Goal: Task Accomplishment & Management: Complete application form

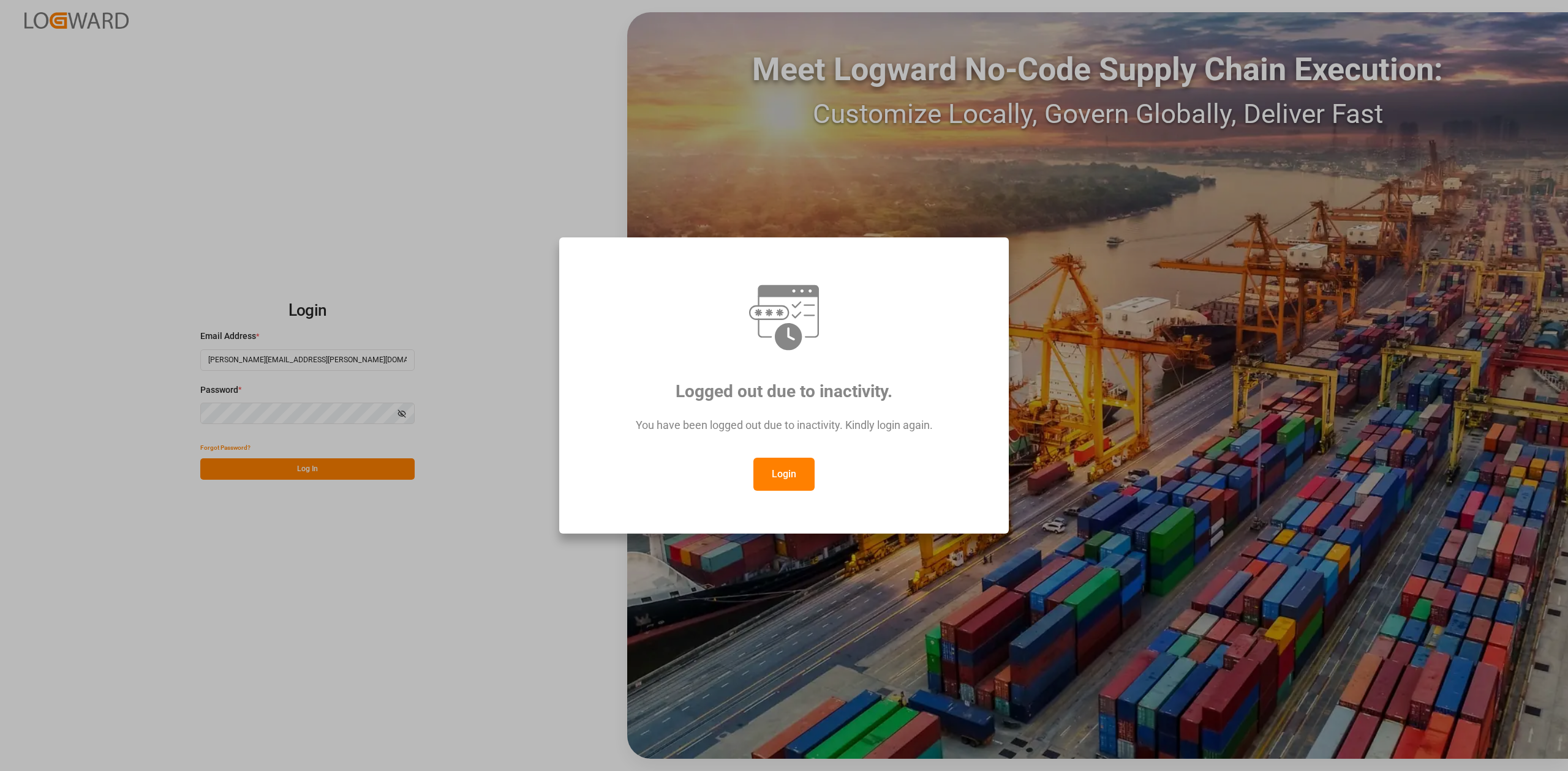
click at [792, 481] on button "Login" at bounding box center [784, 474] width 61 height 33
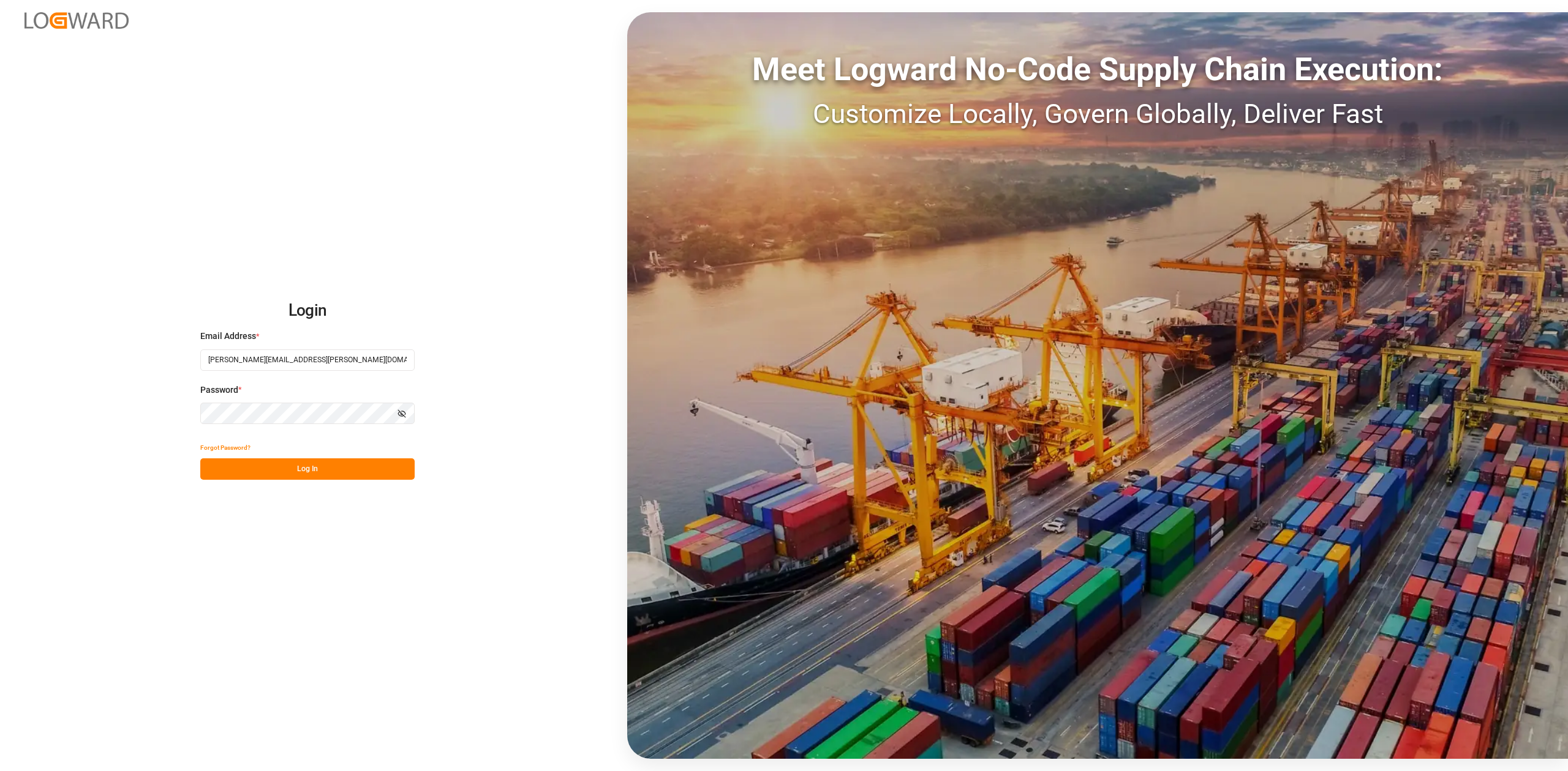
click at [329, 462] on button "Log In" at bounding box center [307, 469] width 214 height 21
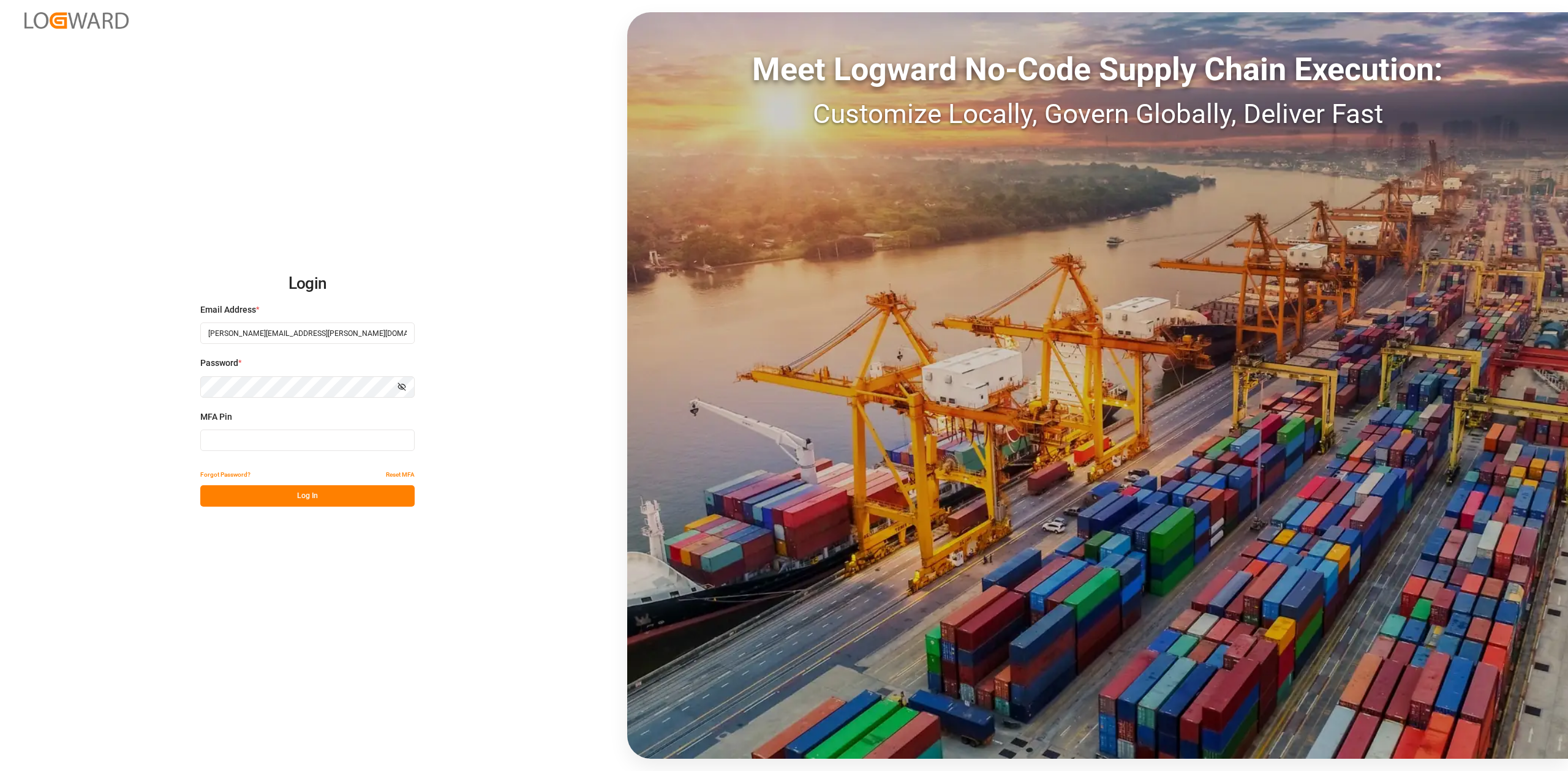
click at [324, 446] on input at bounding box center [307, 440] width 214 height 21
type input "860278"
click at [348, 497] on button "Log In" at bounding box center [307, 496] width 214 height 21
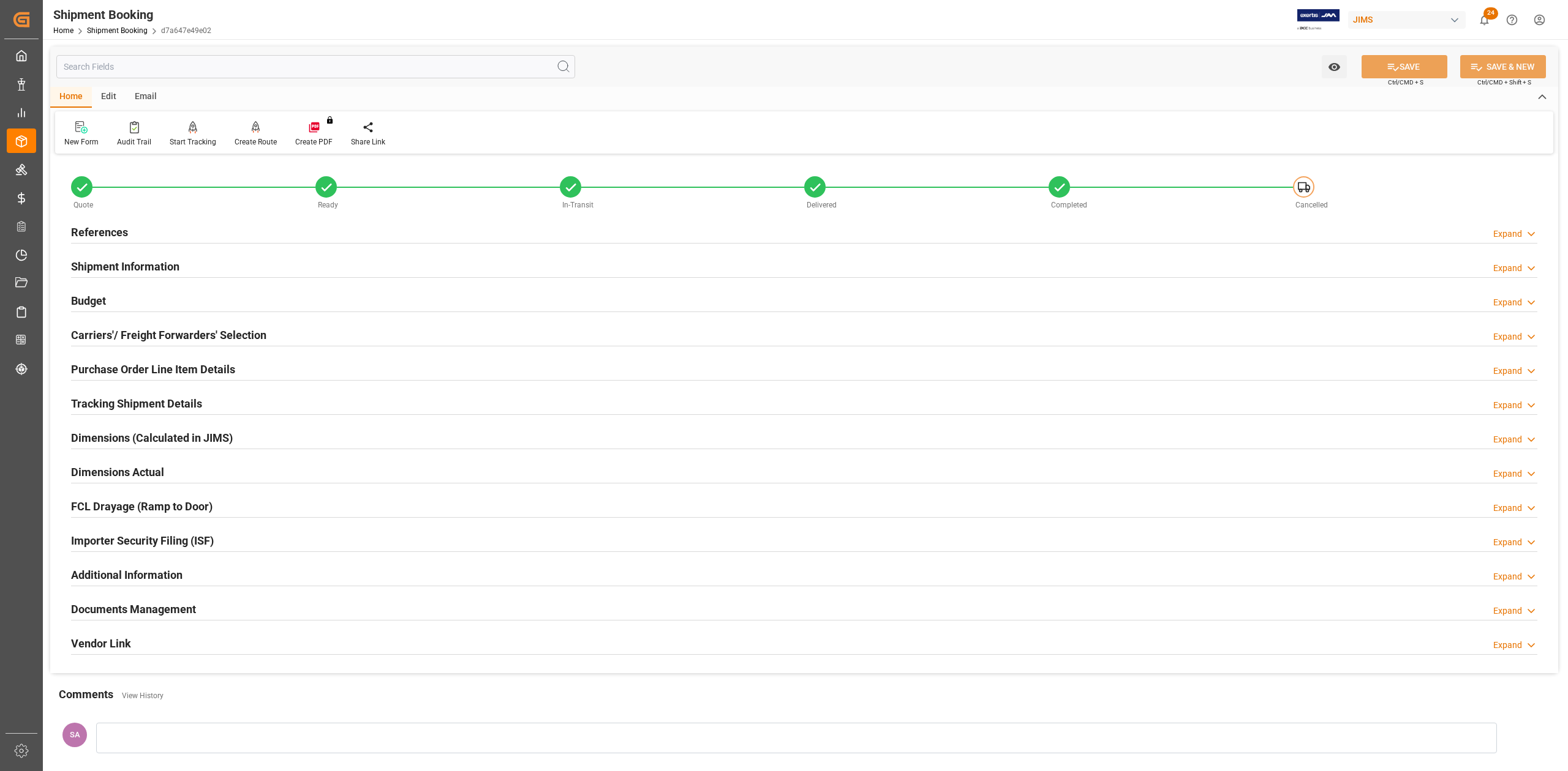
click at [158, 367] on h2 "Purchase Order Line Item Details" at bounding box center [153, 369] width 164 height 16
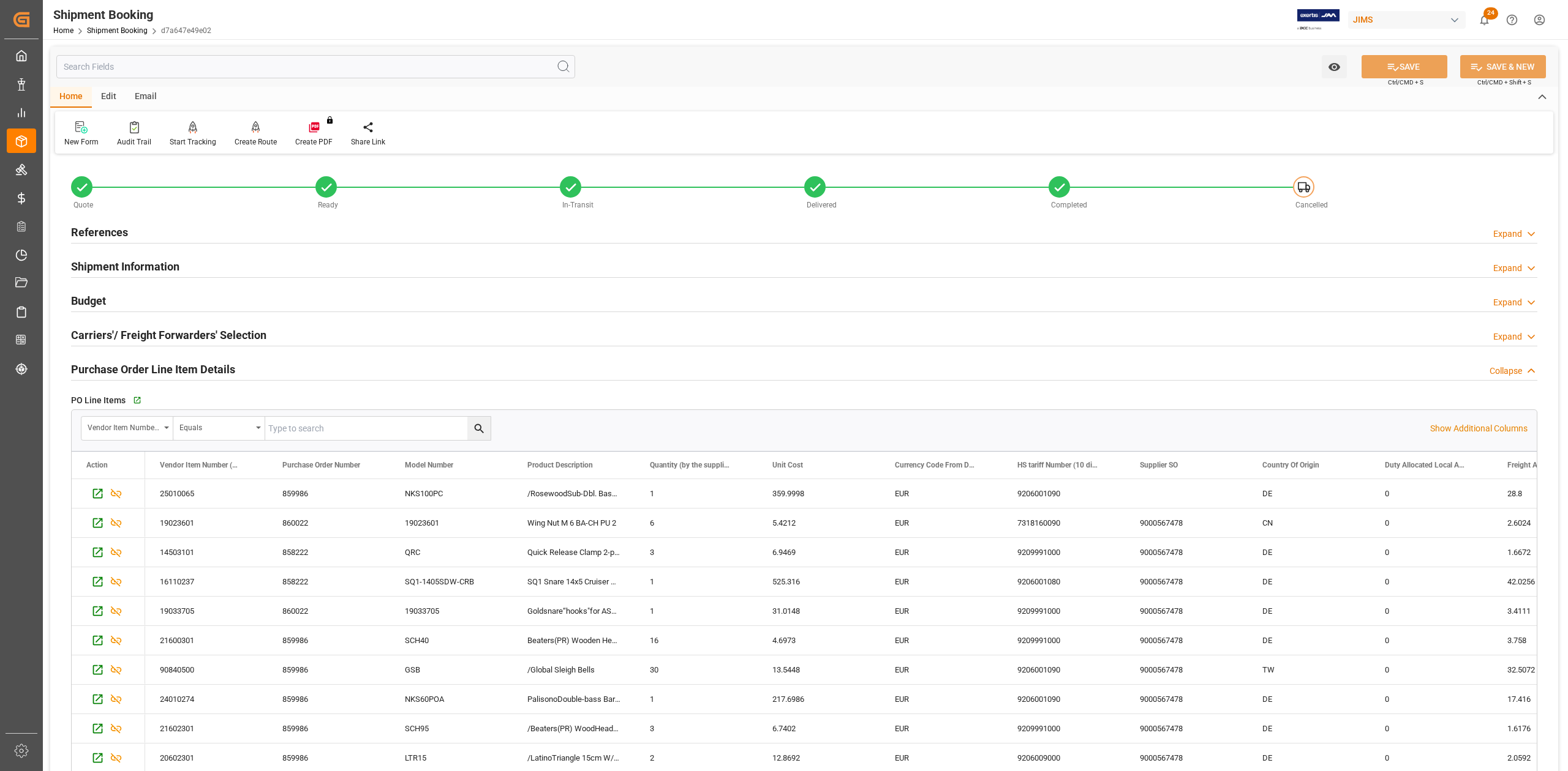
click at [158, 367] on h2 "Purchase Order Line Item Details" at bounding box center [153, 369] width 164 height 16
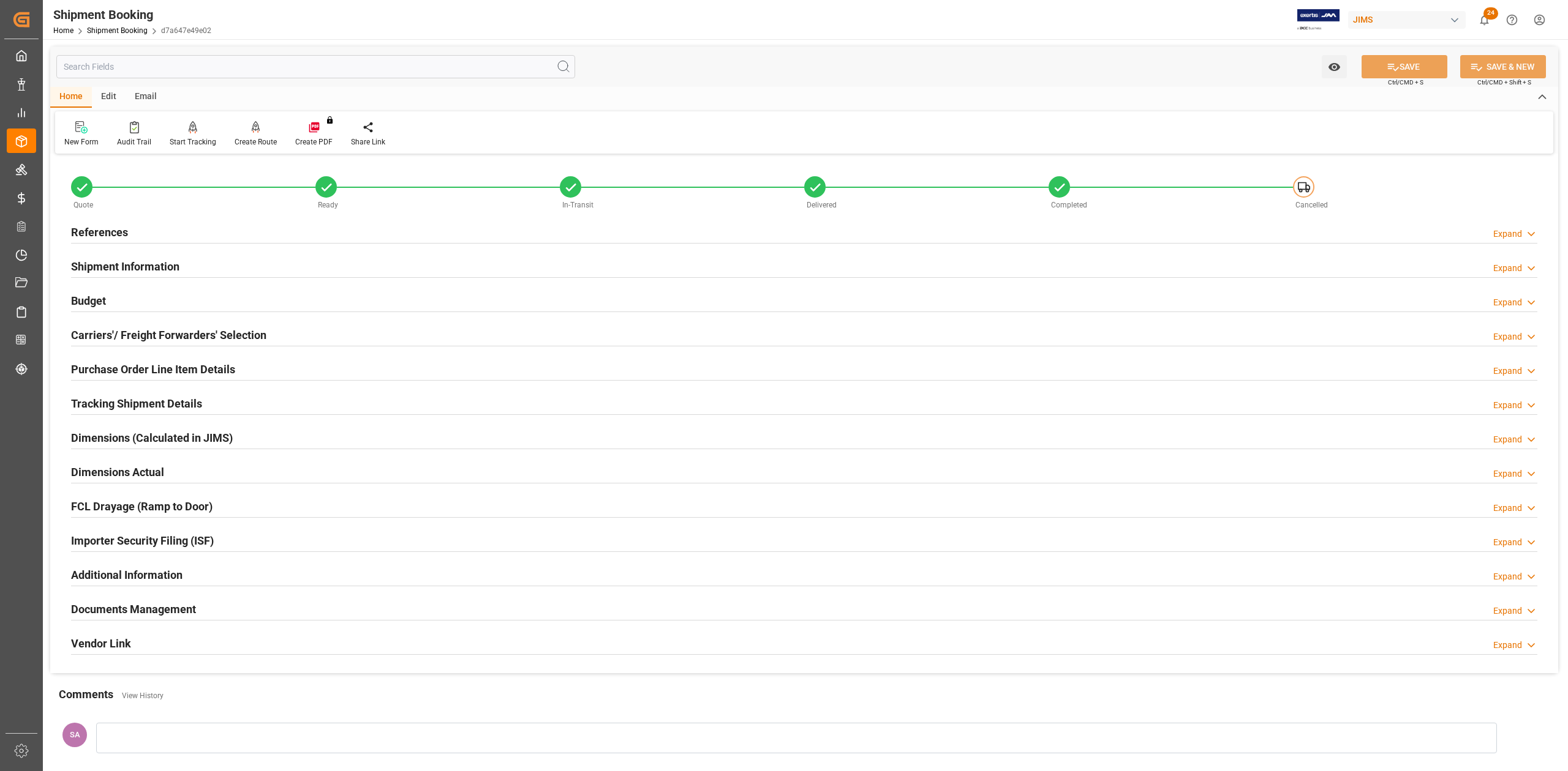
click at [102, 236] on h2 "References" at bounding box center [99, 232] width 57 height 16
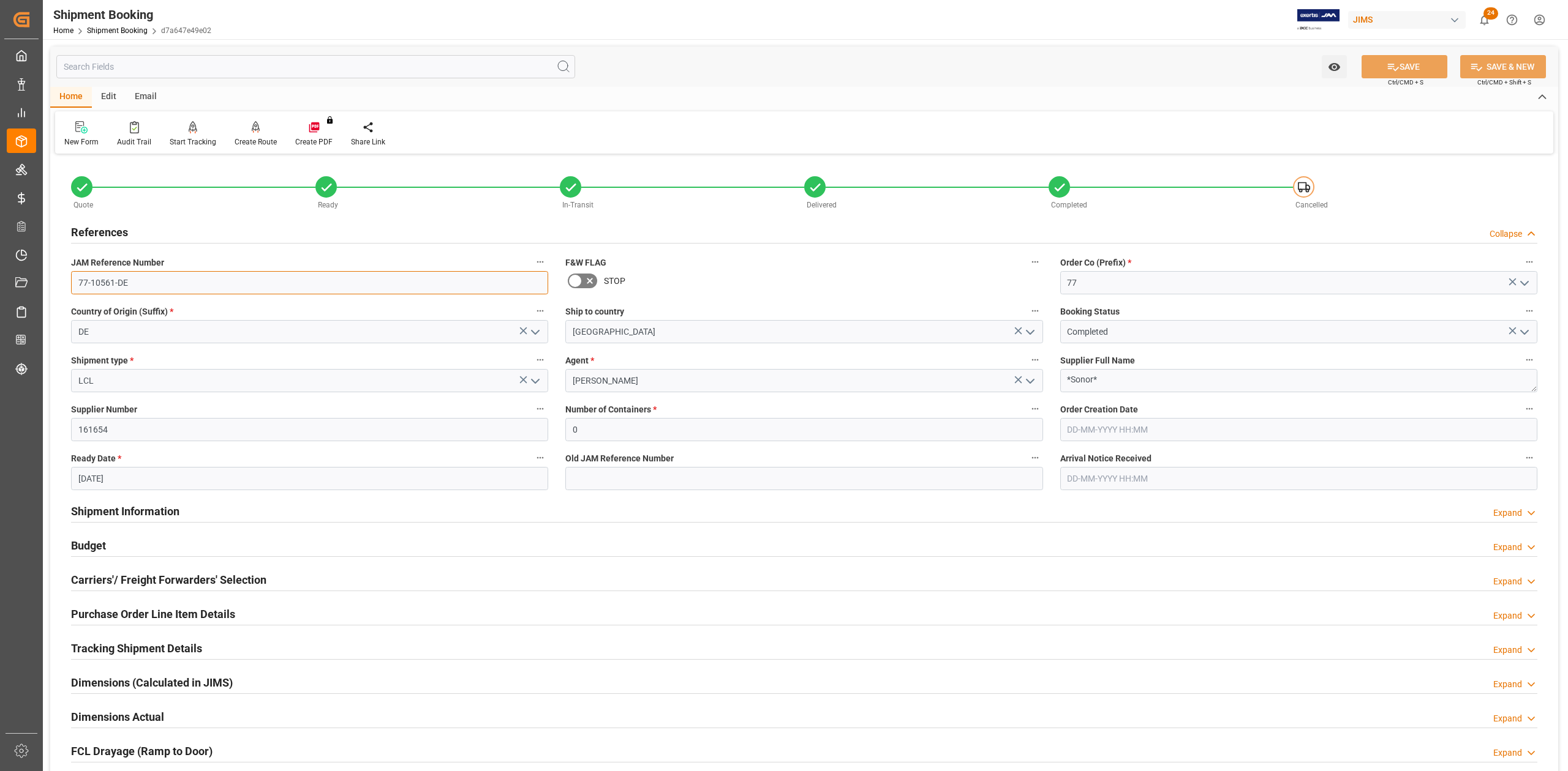
click at [140, 278] on input "77-10561-DE" at bounding box center [309, 282] width 477 height 23
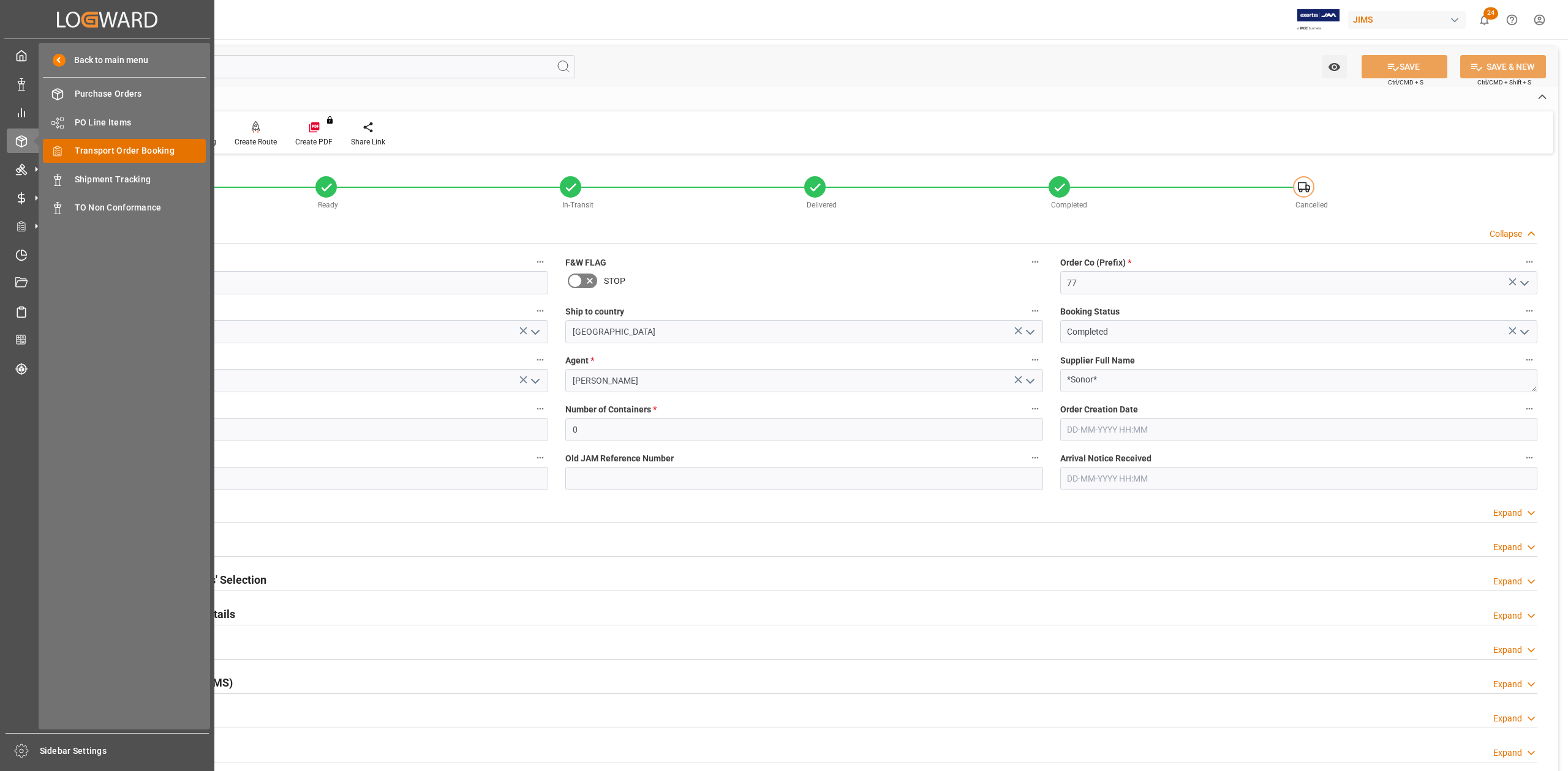
click at [164, 148] on span "Transport Order Booking" at bounding box center [140, 151] width 132 height 13
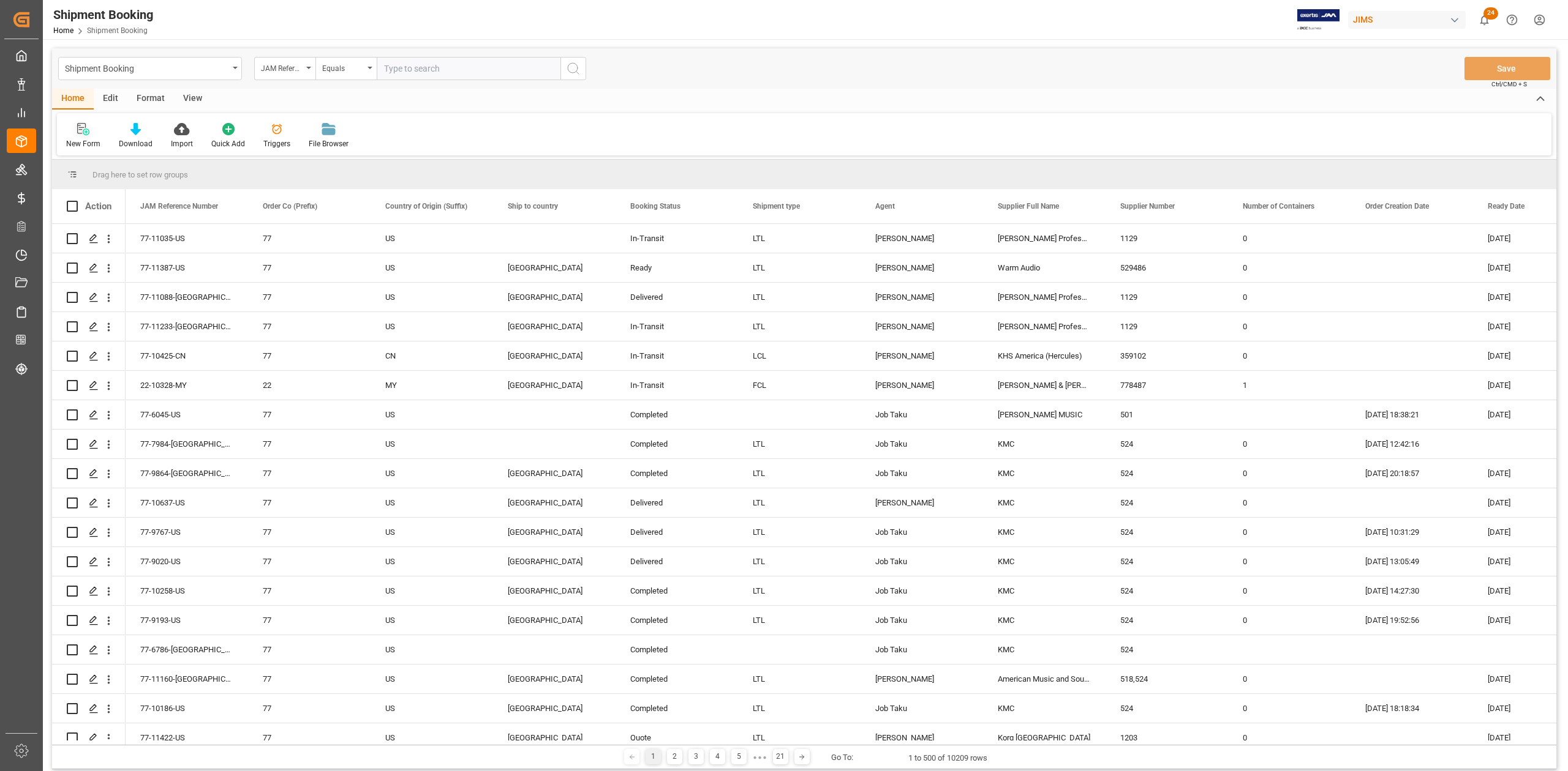
click at [77, 134] on icon at bounding box center [83, 129] width 13 height 12
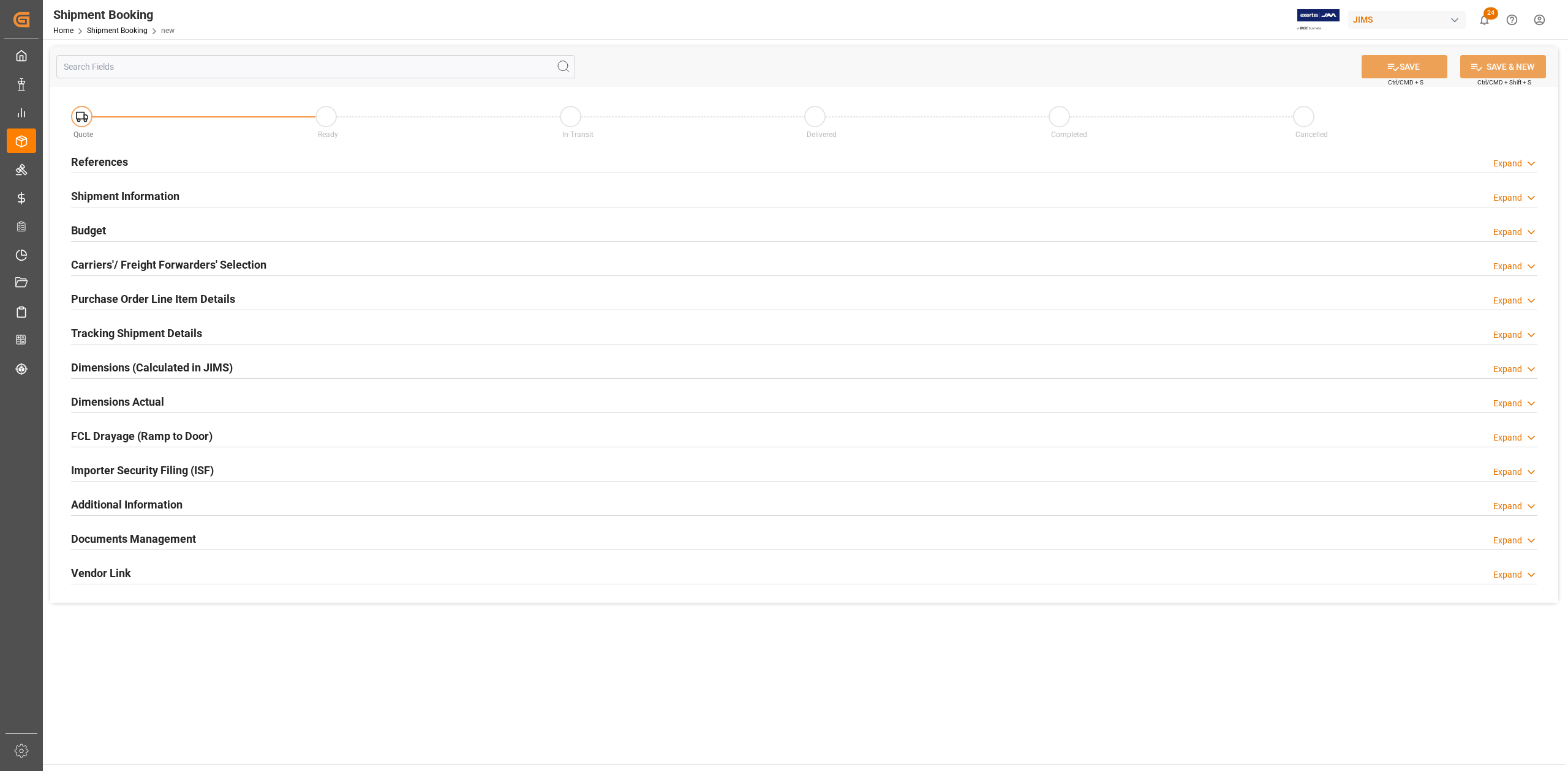
click at [101, 169] on h2 "References" at bounding box center [99, 162] width 57 height 16
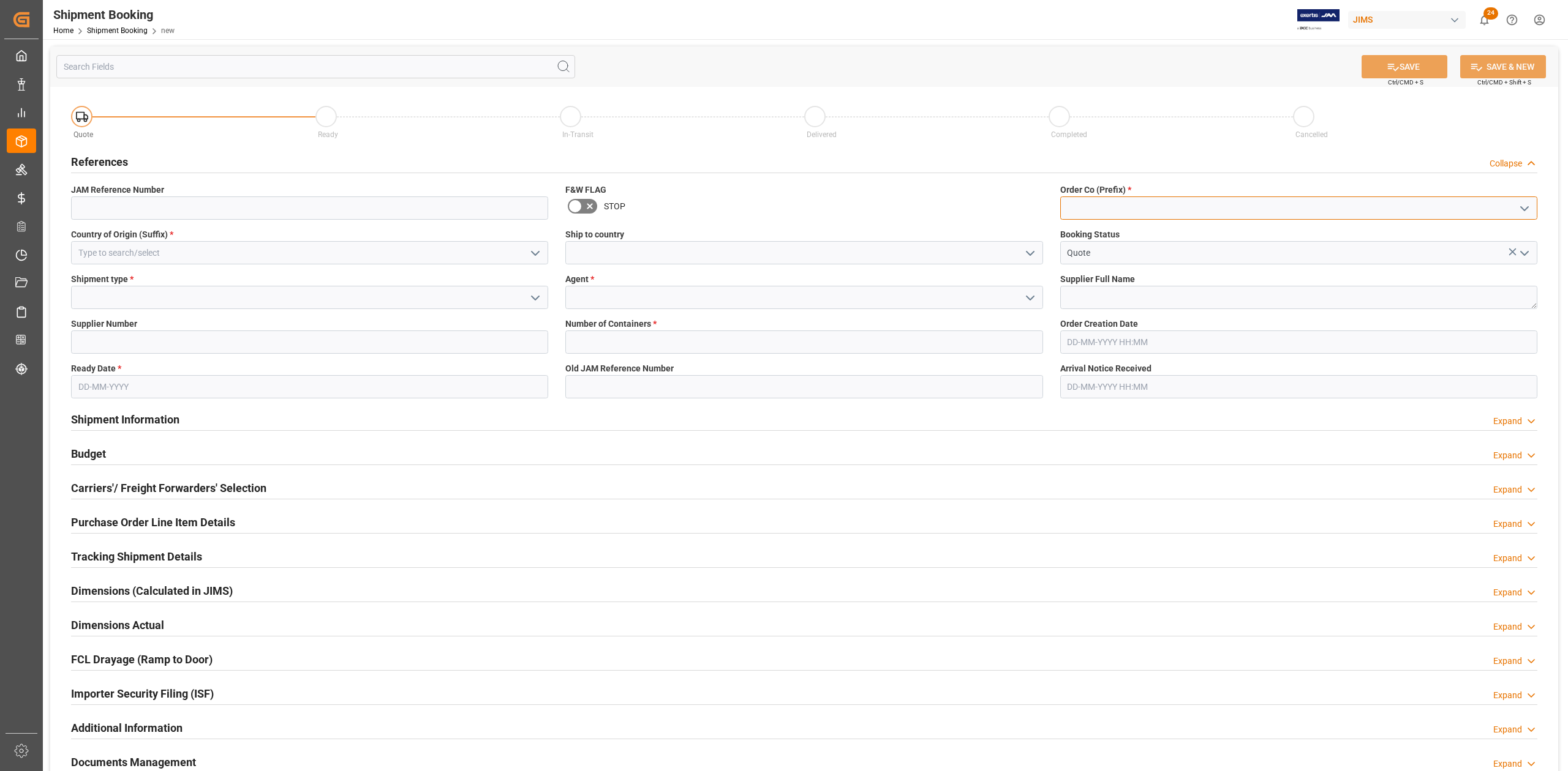
click at [1149, 201] on input at bounding box center [1299, 207] width 477 height 23
click at [1140, 227] on div "77" at bounding box center [1298, 236] width 476 height 27
type input "77"
click at [309, 251] on input at bounding box center [309, 252] width 477 height 23
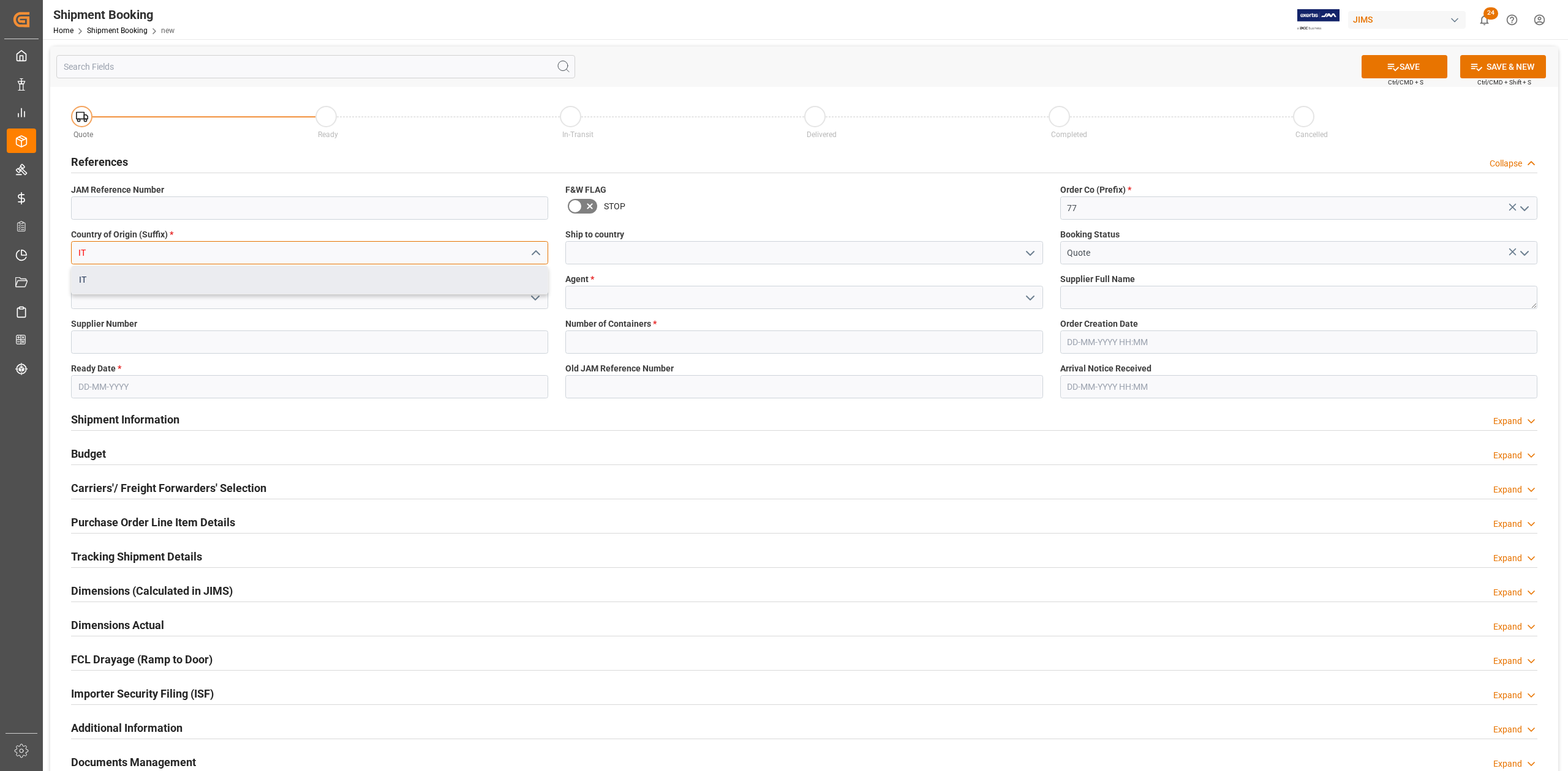
click at [326, 275] on div "IT" at bounding box center [309, 280] width 476 height 27
type input "IT"
click at [649, 249] on input at bounding box center [803, 252] width 477 height 23
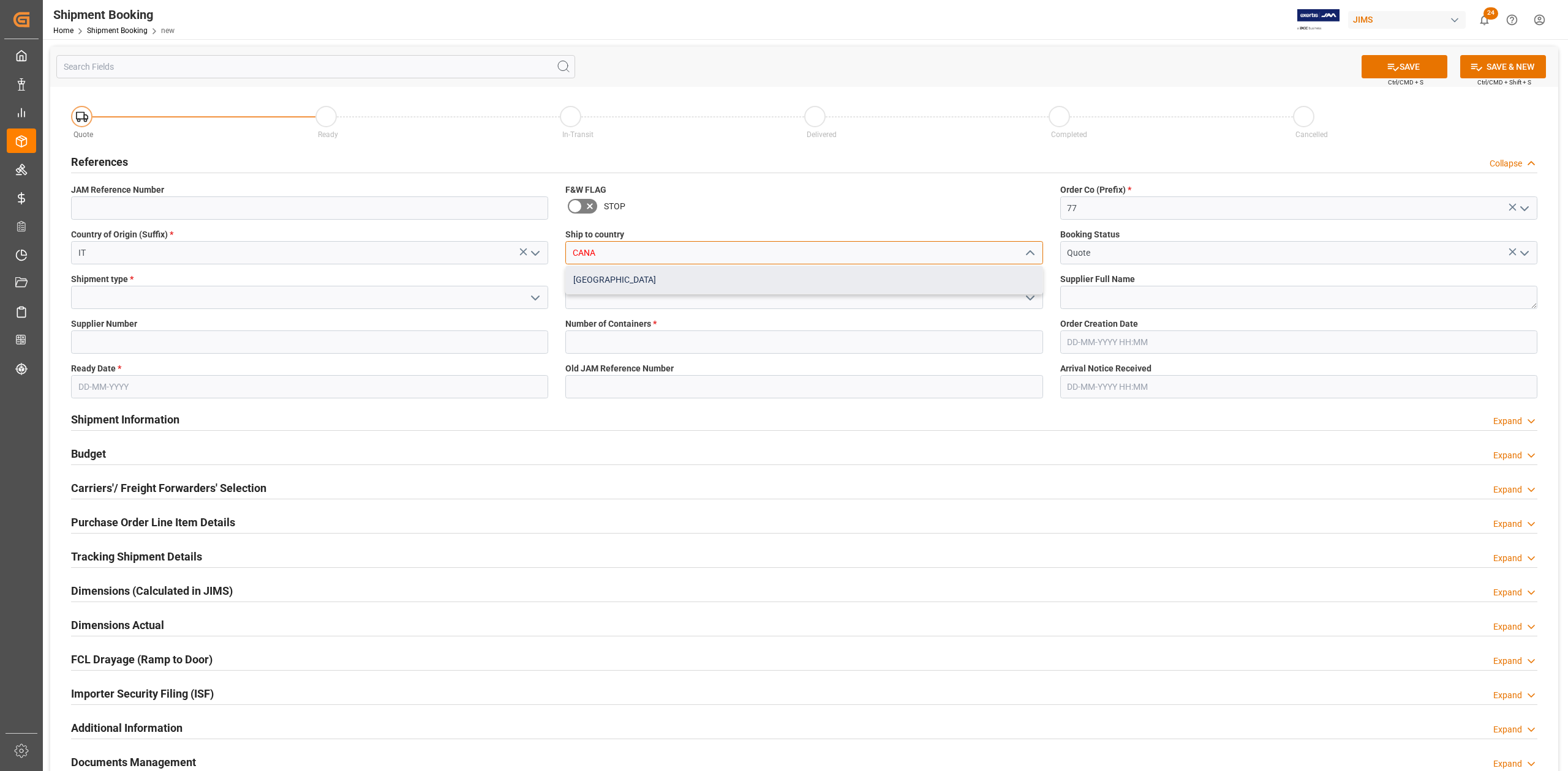
click at [635, 276] on div "[GEOGRAPHIC_DATA]" at bounding box center [803, 280] width 476 height 27
type input "[GEOGRAPHIC_DATA]"
click at [167, 289] on input at bounding box center [309, 297] width 477 height 23
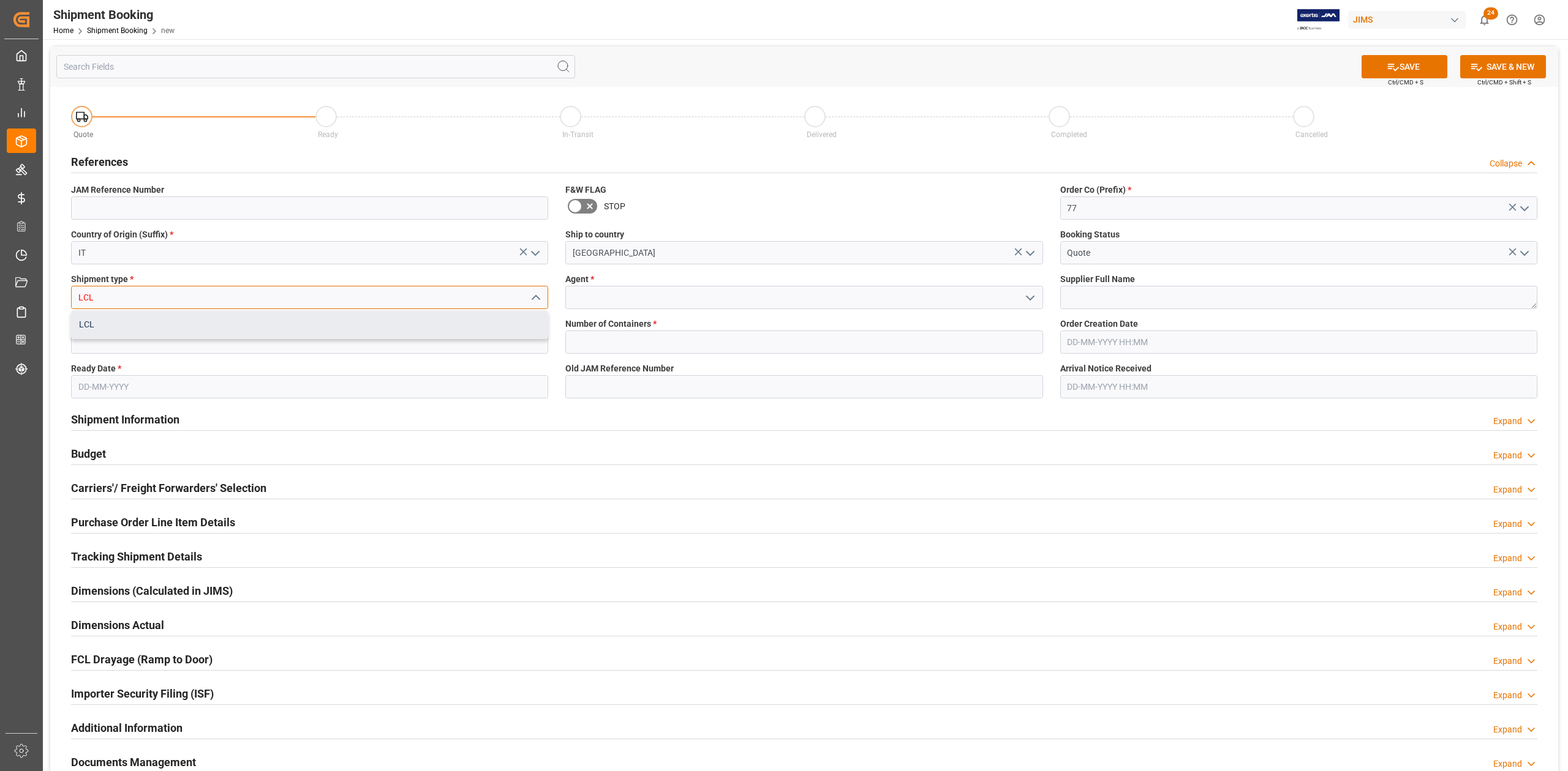
click at [164, 321] on div "LCL" at bounding box center [309, 325] width 476 height 27
type input "LCL"
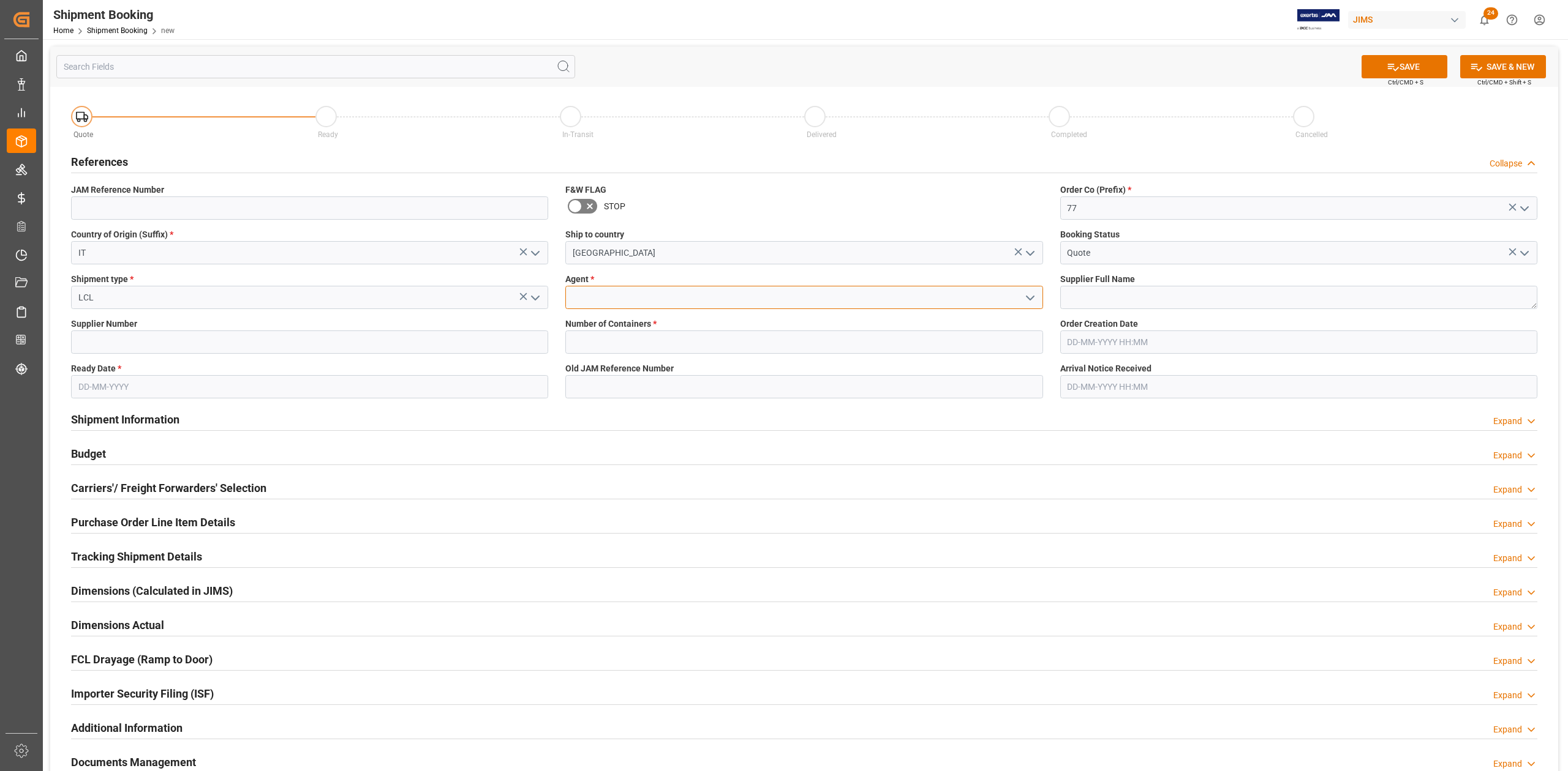
click at [665, 294] on input at bounding box center [803, 297] width 477 height 23
click at [650, 327] on div "[PERSON_NAME]" at bounding box center [803, 325] width 476 height 27
type input "[PERSON_NAME]"
click at [464, 336] on input at bounding box center [309, 342] width 477 height 23
paste input "217490"
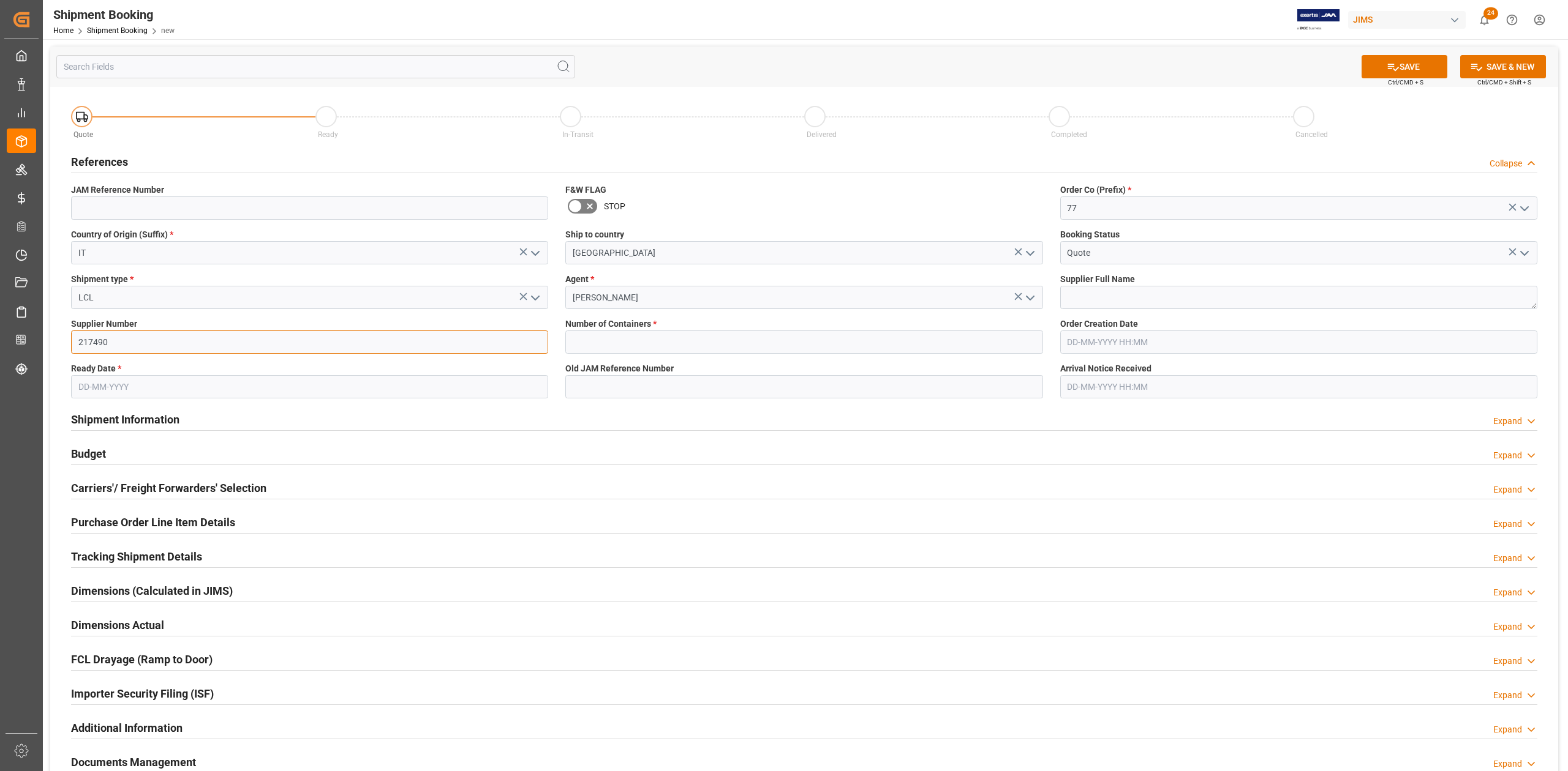
type input "217490"
click at [1113, 302] on textarea at bounding box center [1299, 297] width 477 height 23
paste textarea "Korg USA Inc. (Korg Italy EUR)"
type textarea "Korg USA Inc. (Korg Italy EUR)"
click at [715, 341] on input "text" at bounding box center [803, 342] width 477 height 23
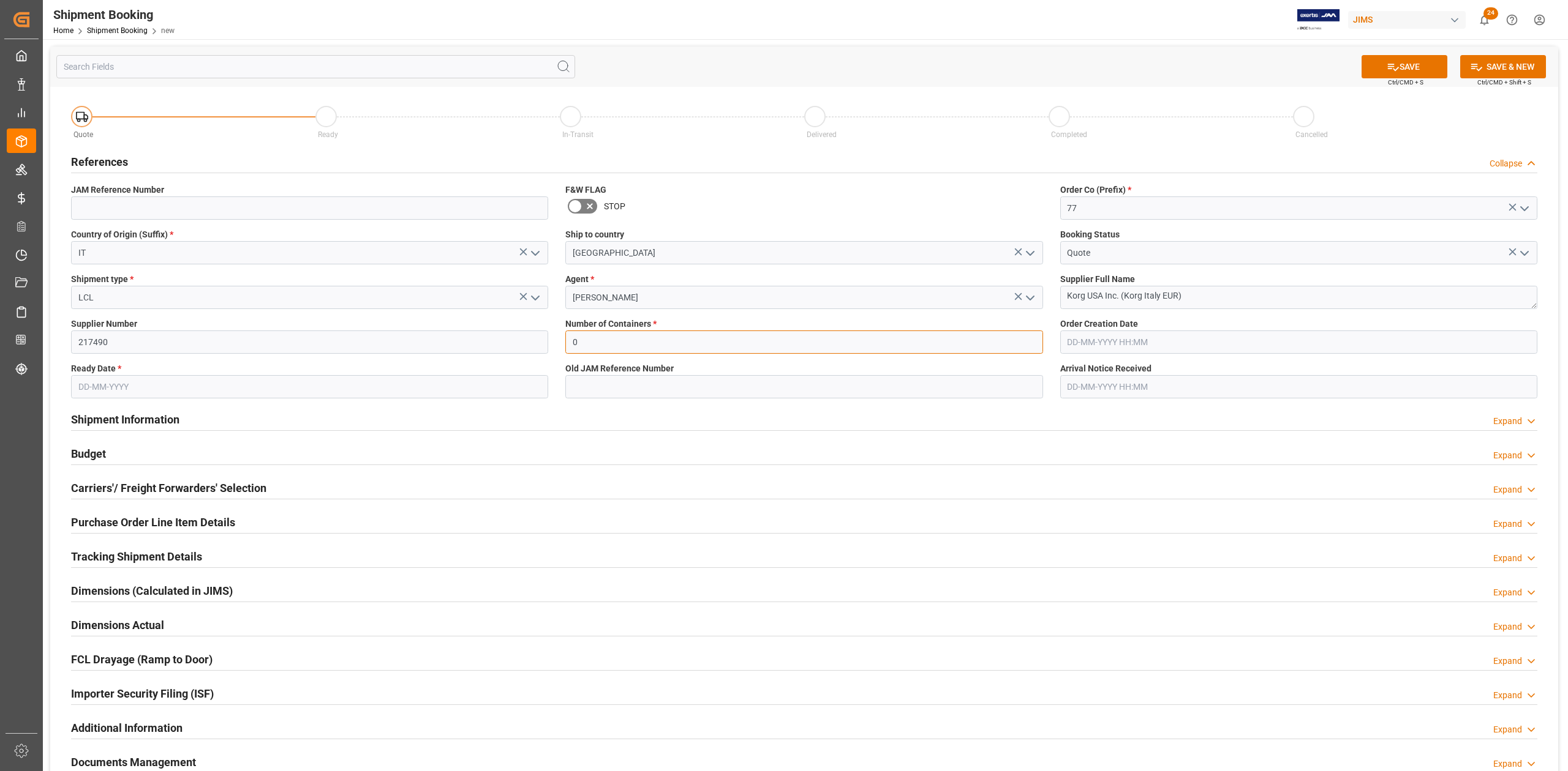
type input "0"
click at [259, 397] on input "text" at bounding box center [309, 386] width 477 height 23
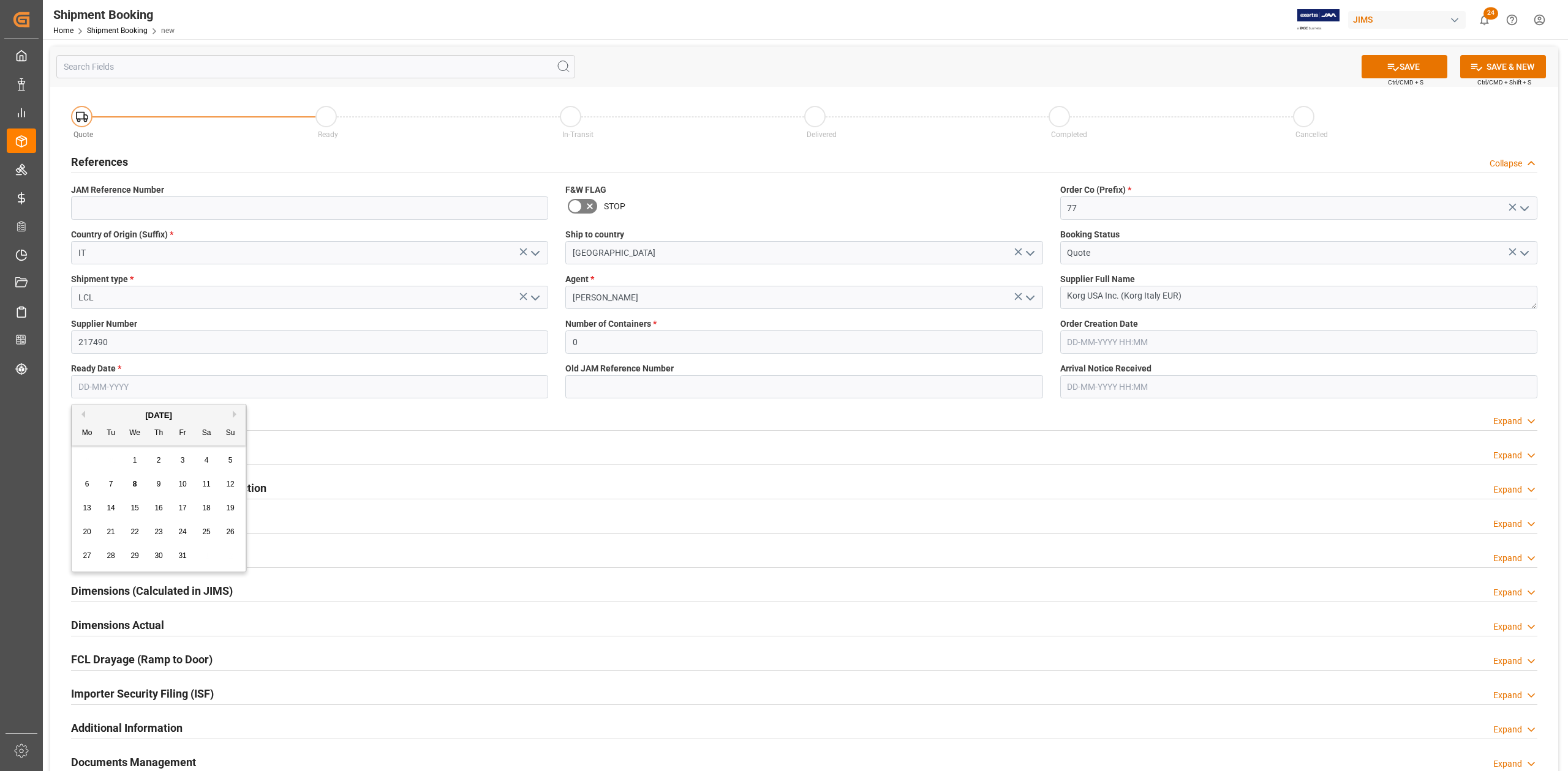
click at [259, 385] on input "text" at bounding box center [309, 386] width 477 height 23
type input "[DATE]"
click at [1415, 59] on button "SAVE" at bounding box center [1404, 66] width 86 height 23
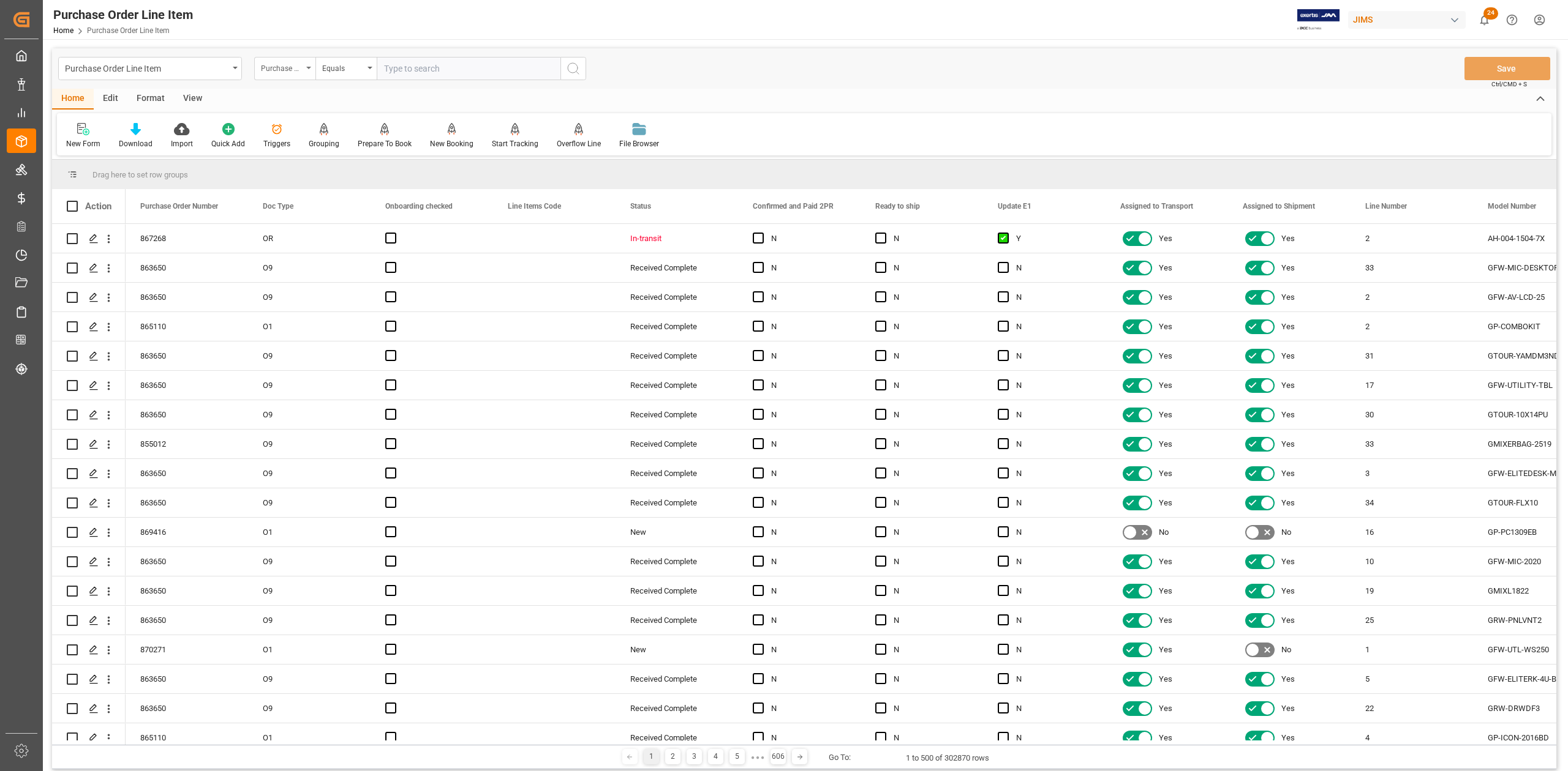
click at [309, 69] on icon "open menu" at bounding box center [309, 68] width 5 height 2
click at [307, 70] on div "Purchase Order Number" at bounding box center [284, 68] width 61 height 23
click at [431, 70] on input "text" at bounding box center [468, 68] width 184 height 23
paste input "859986"
type input "859986"
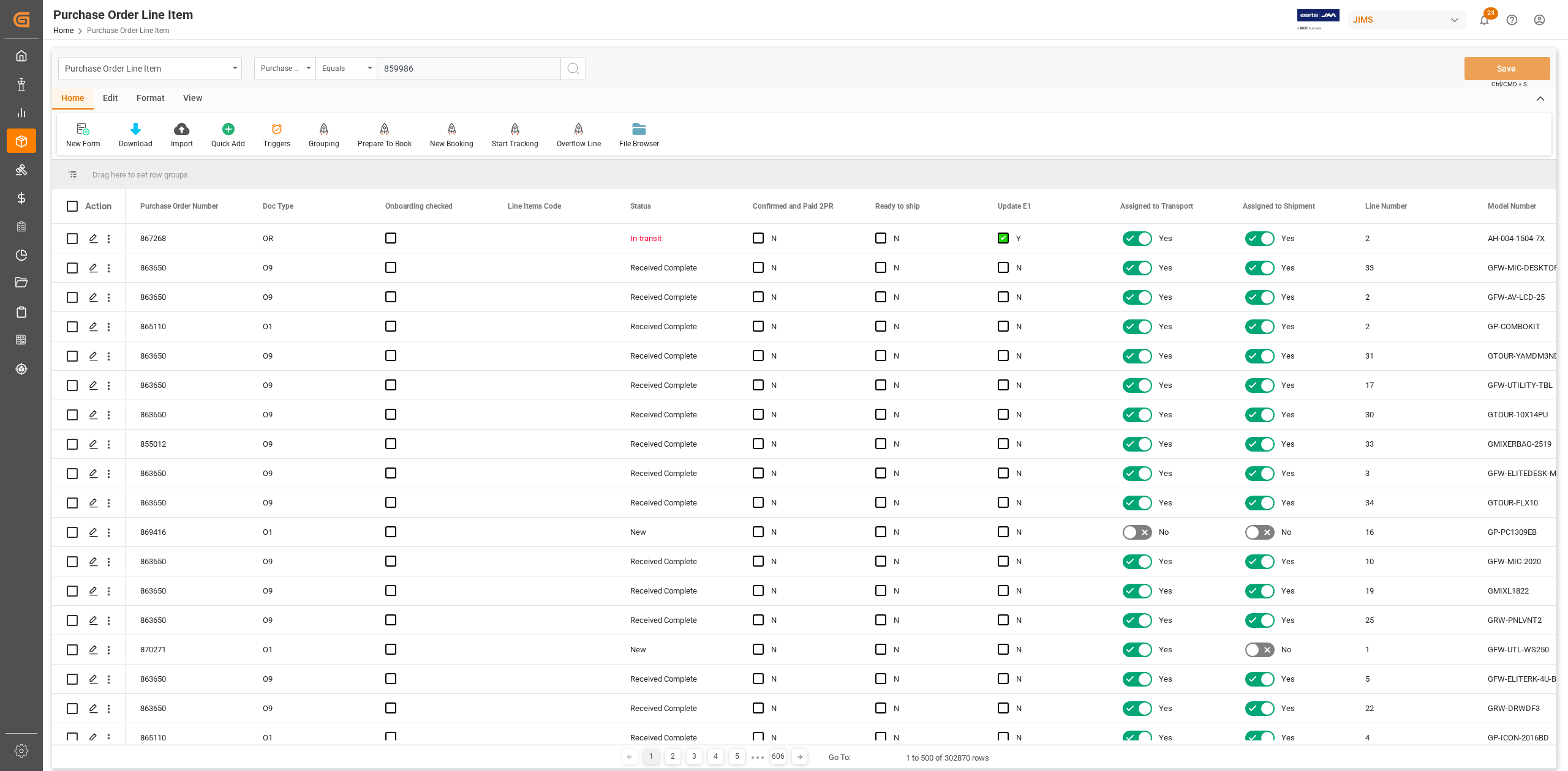
click at [574, 70] on icon "search button" at bounding box center [573, 69] width 15 height 15
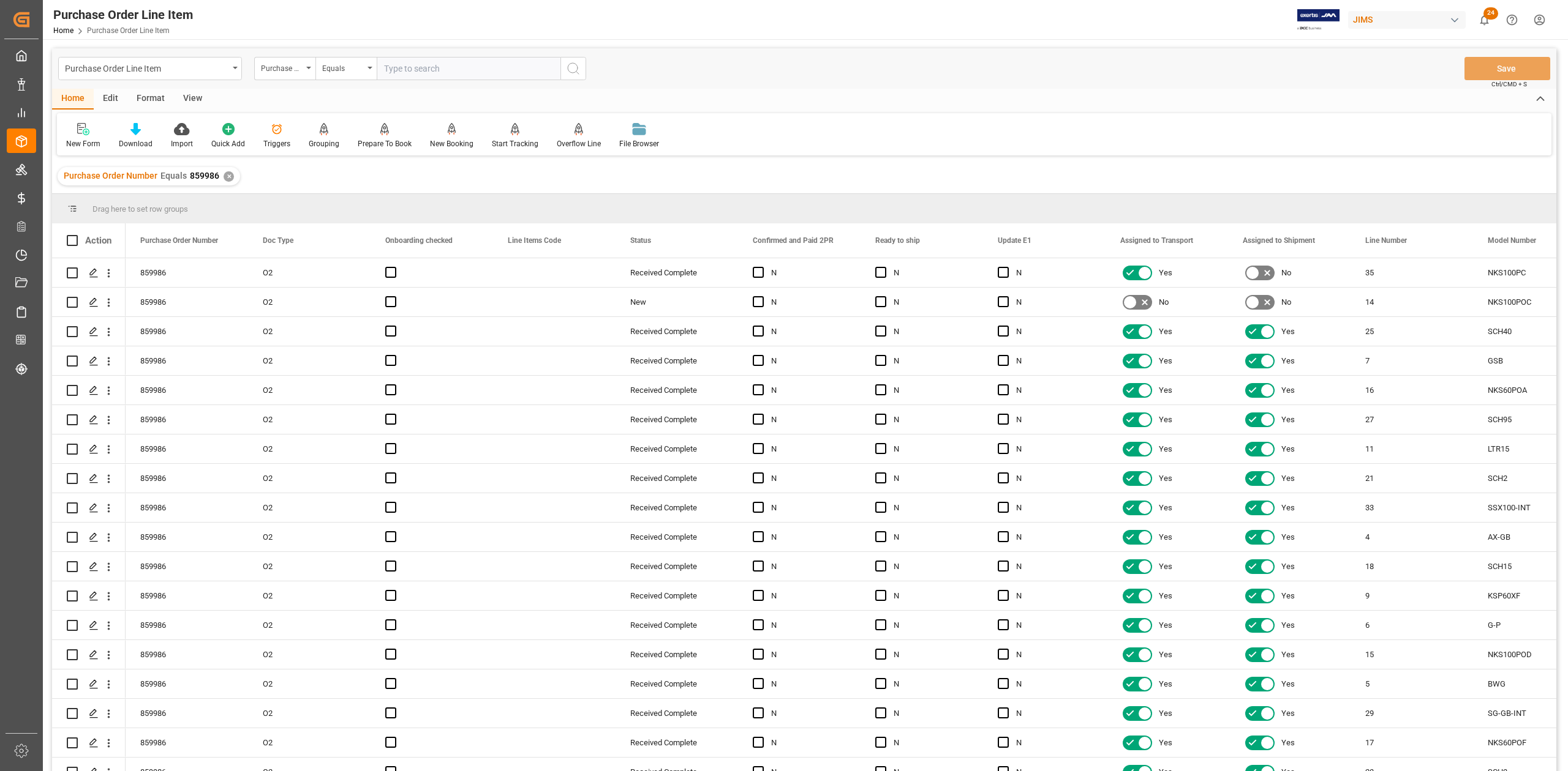
click at [194, 94] on div "View" at bounding box center [193, 99] width 38 height 21
click at [136, 136] on div "Standard Templates" at bounding box center [139, 136] width 79 height 27
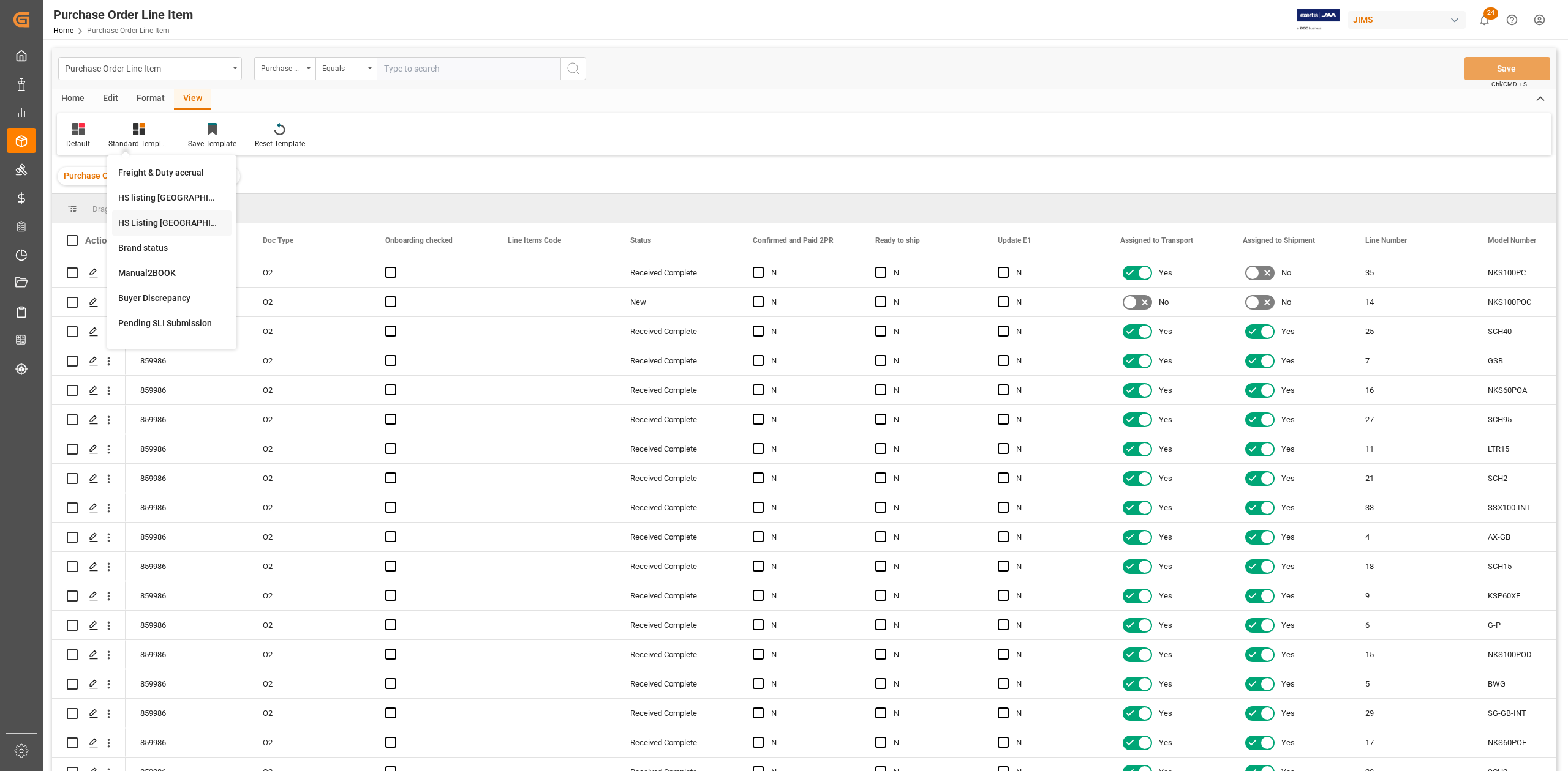
click at [158, 224] on div "HS Listing CANADA" at bounding box center [171, 223] width 107 height 13
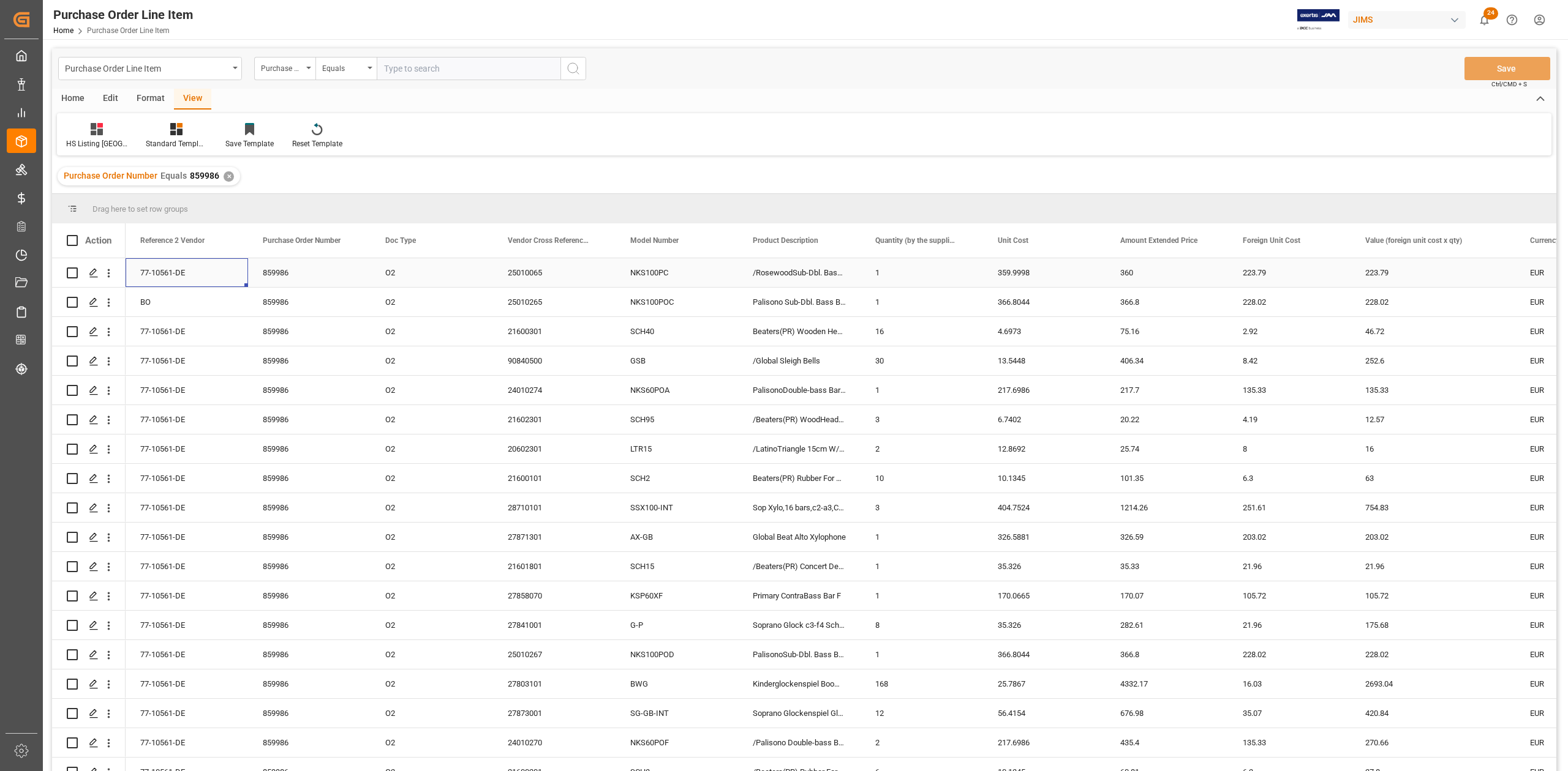
click at [188, 273] on div "77-10561-DE" at bounding box center [187, 272] width 123 height 29
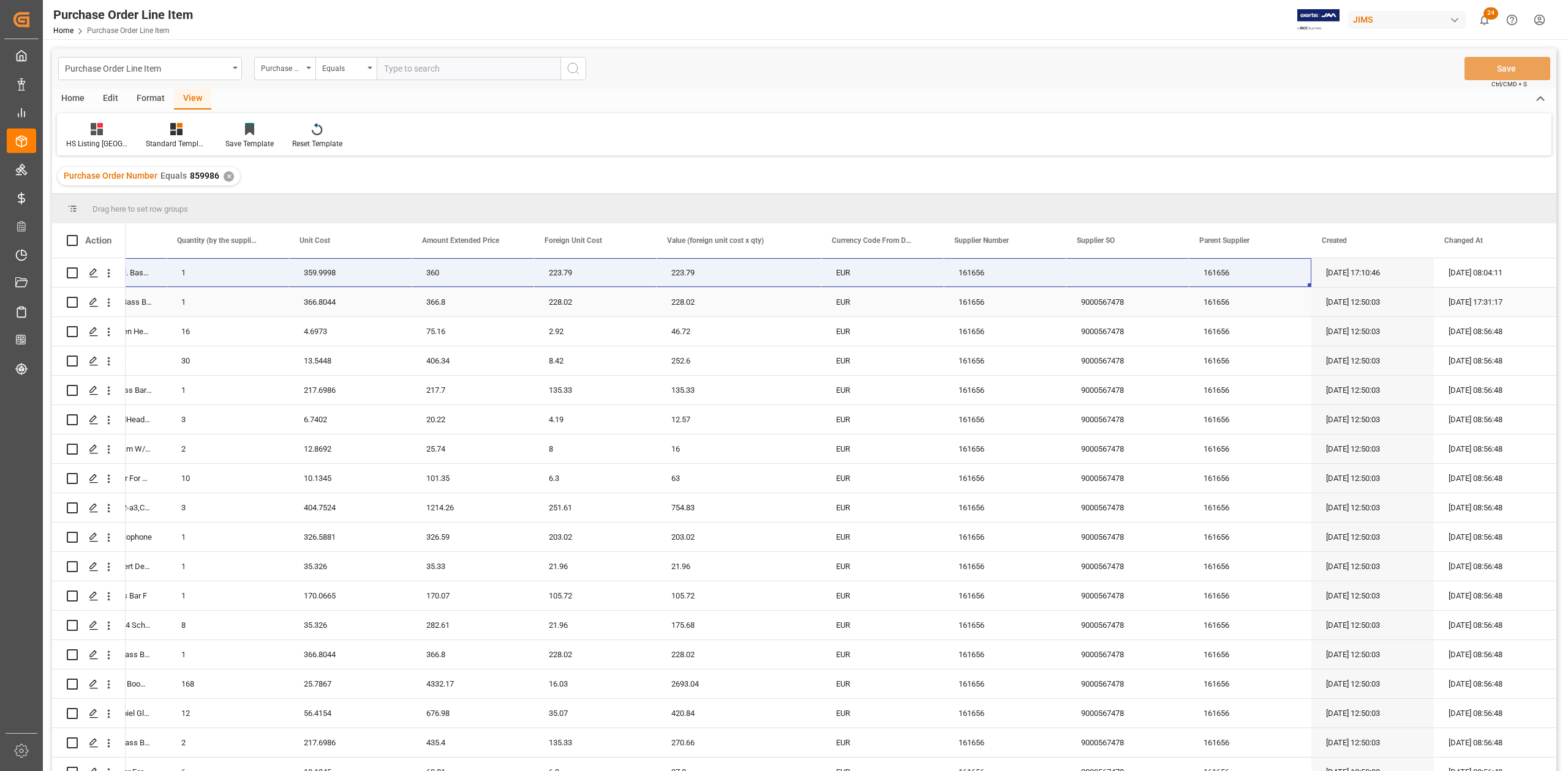
click at [377, 297] on div "366.8044" at bounding box center [350, 302] width 123 height 29
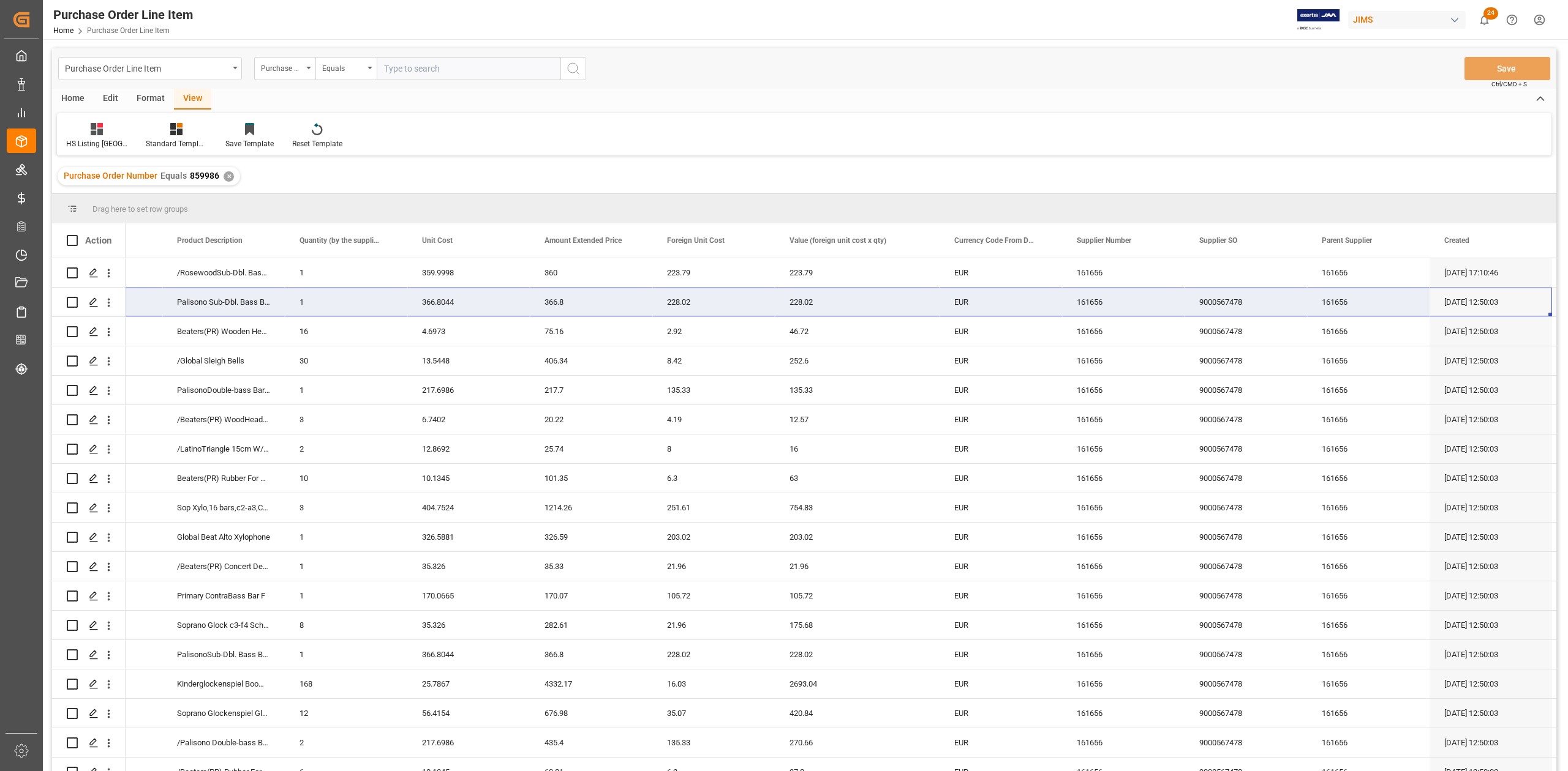
scroll to position [0, 698]
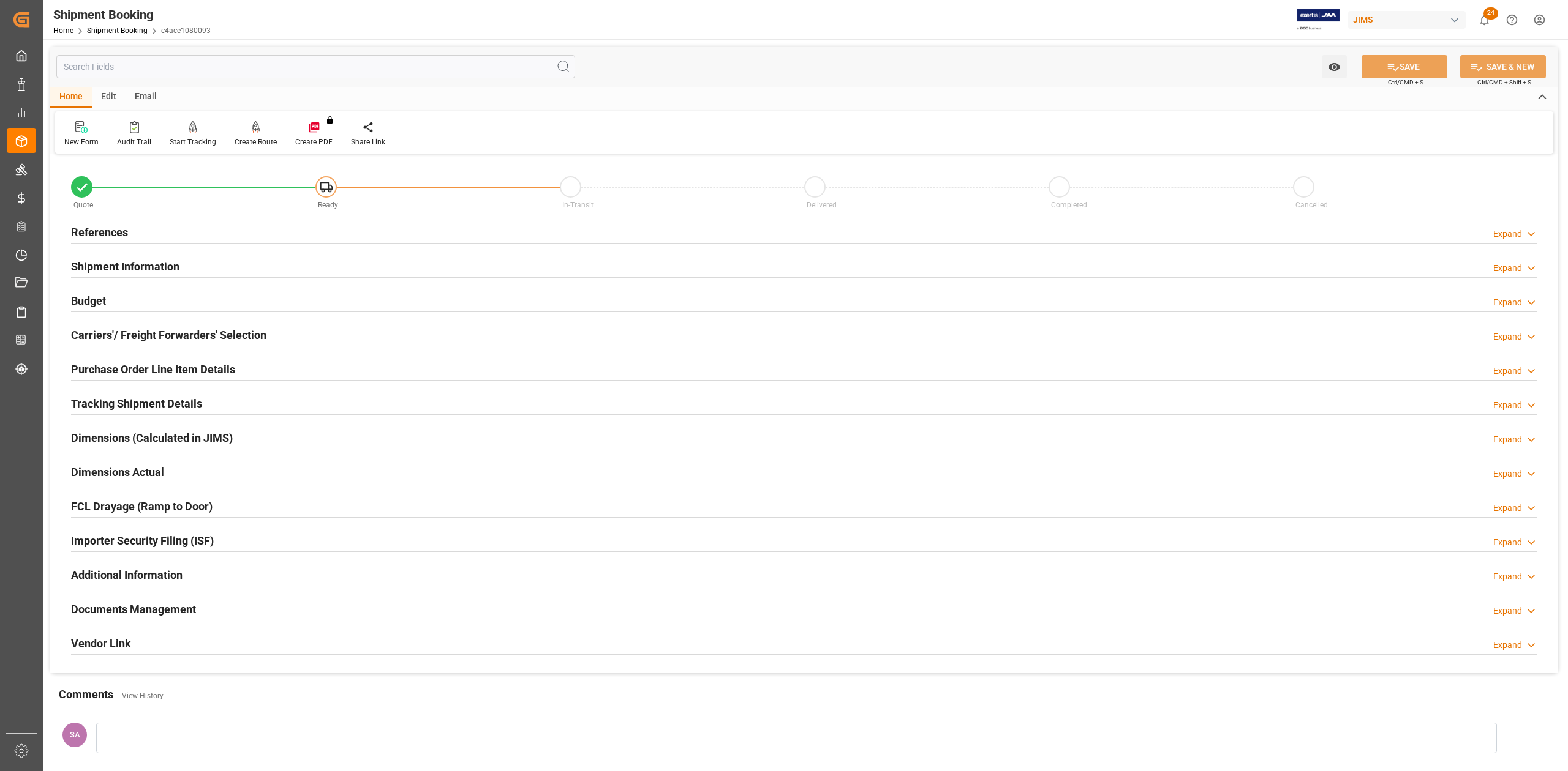
click at [116, 232] on h2 "References" at bounding box center [99, 232] width 57 height 16
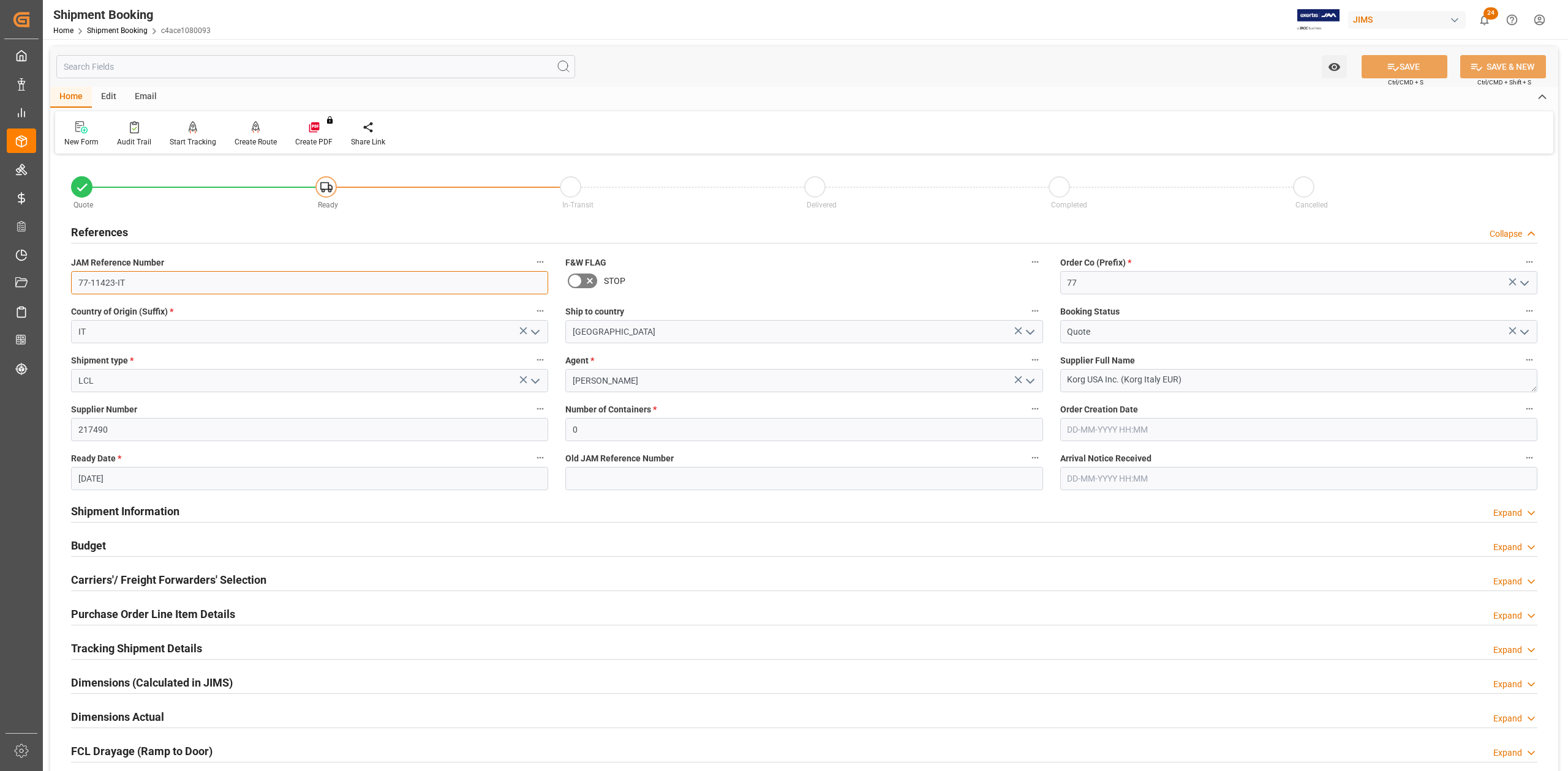
click at [153, 282] on input "77-11423-IT" at bounding box center [309, 282] width 477 height 23
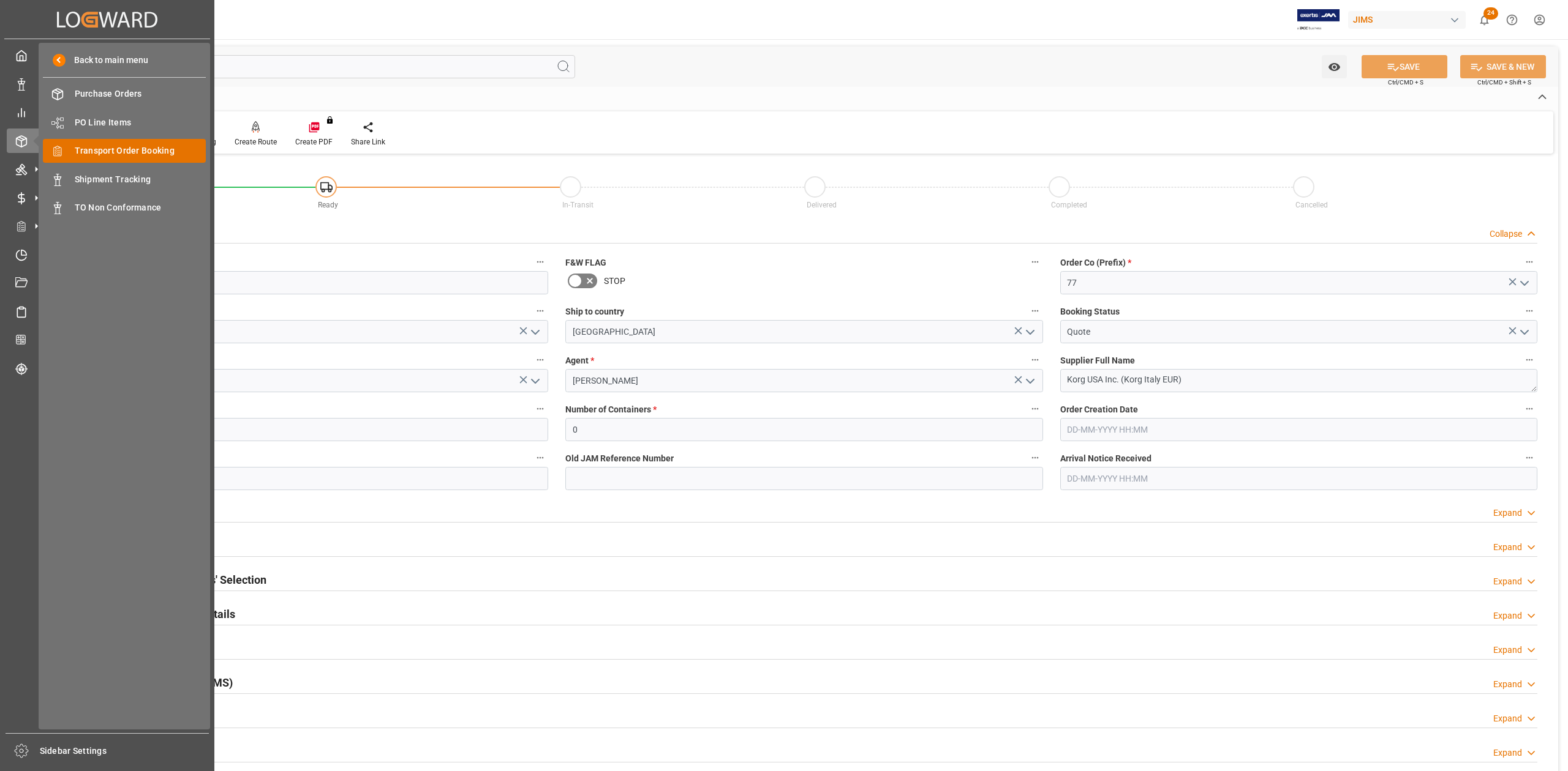
click at [116, 149] on span "Transport Order Booking" at bounding box center [140, 151] width 132 height 13
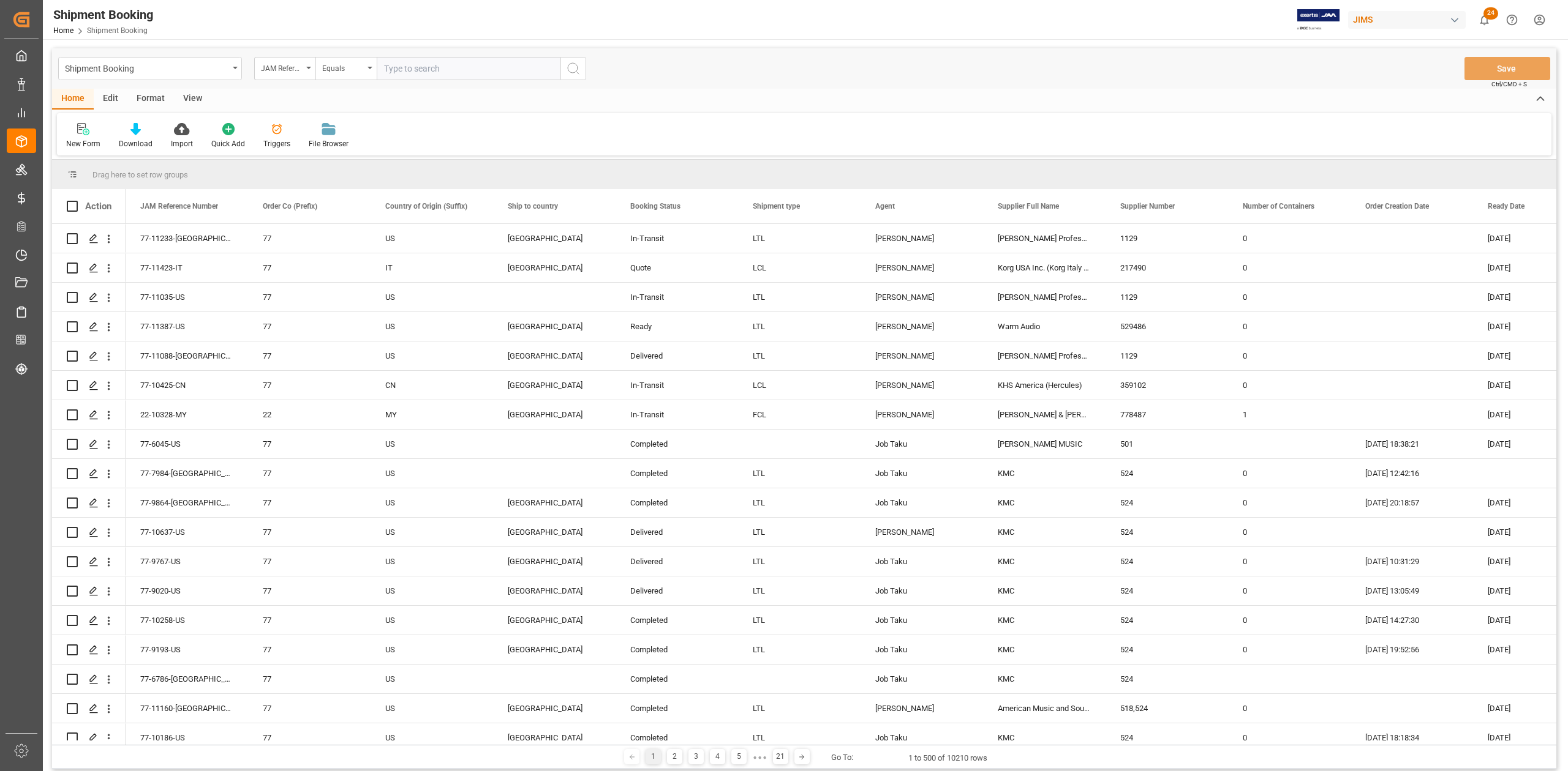
click at [441, 65] on input "text" at bounding box center [468, 68] width 184 height 23
type input "1199"
click at [89, 132] on icon at bounding box center [86, 132] width 7 height 7
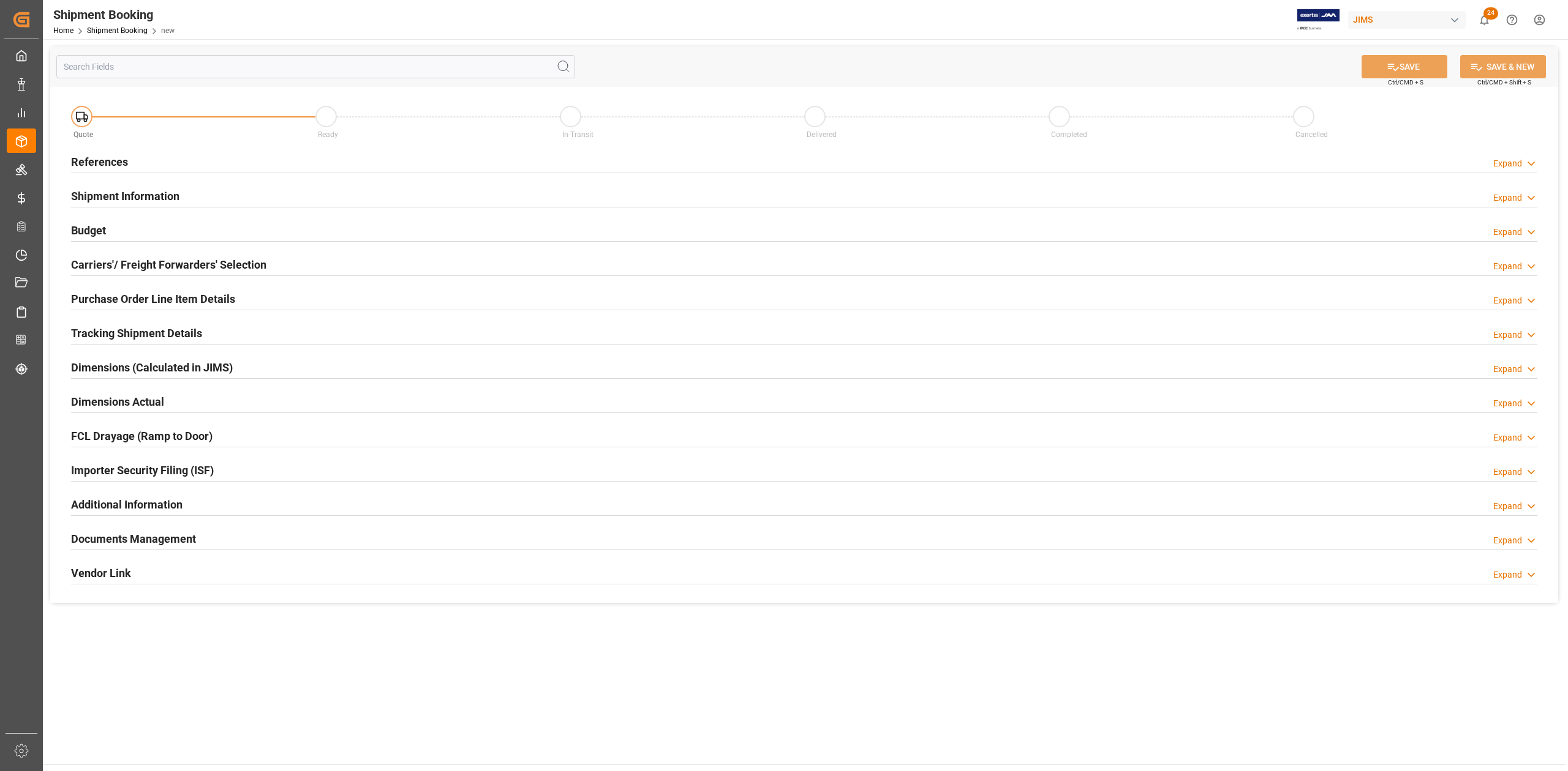
click at [92, 160] on h2 "References" at bounding box center [99, 162] width 57 height 16
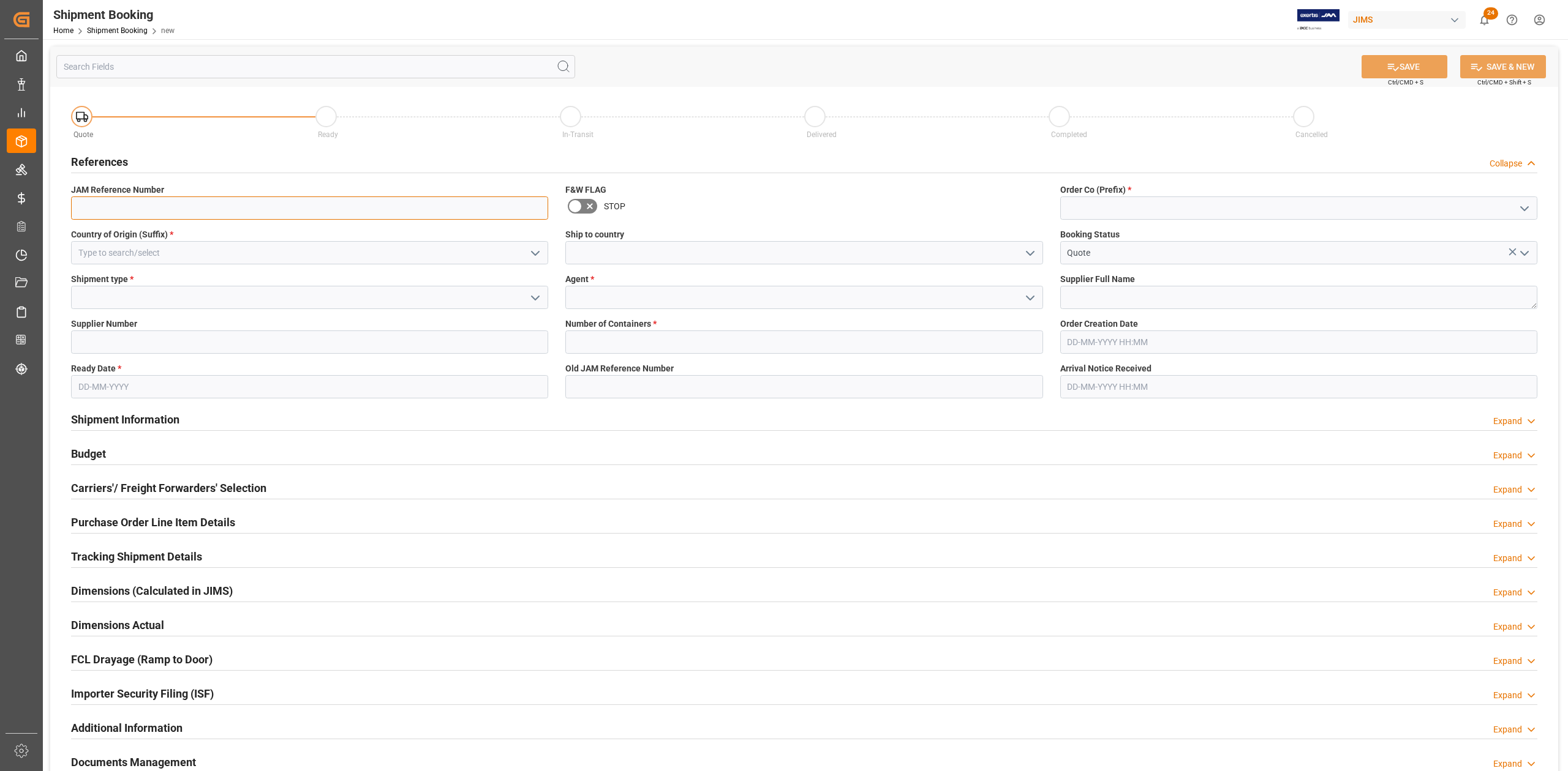
click at [115, 206] on input at bounding box center [309, 207] width 477 height 23
click at [1130, 206] on input at bounding box center [1299, 207] width 477 height 23
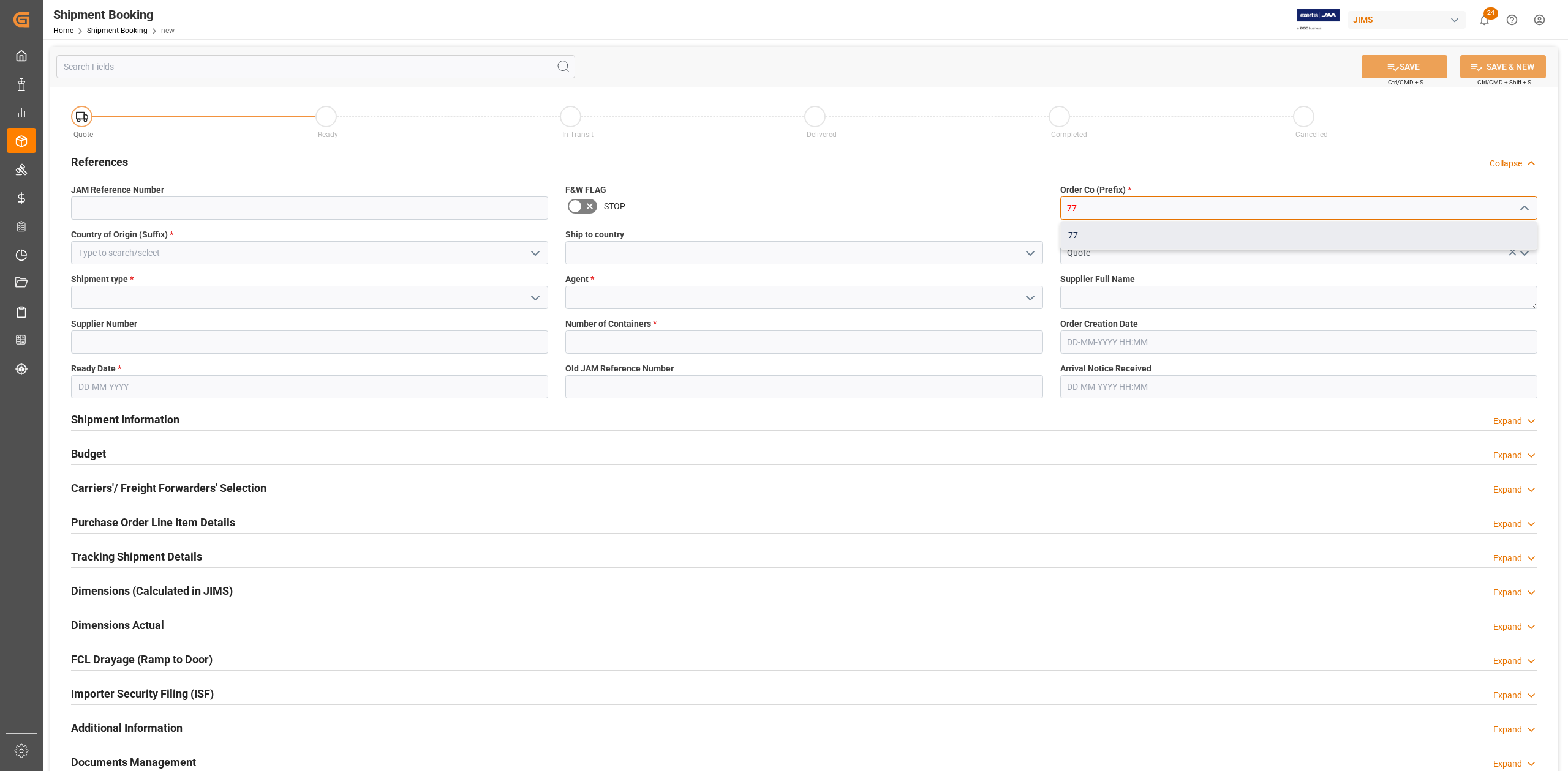
click at [1117, 229] on div "77" at bounding box center [1298, 236] width 476 height 27
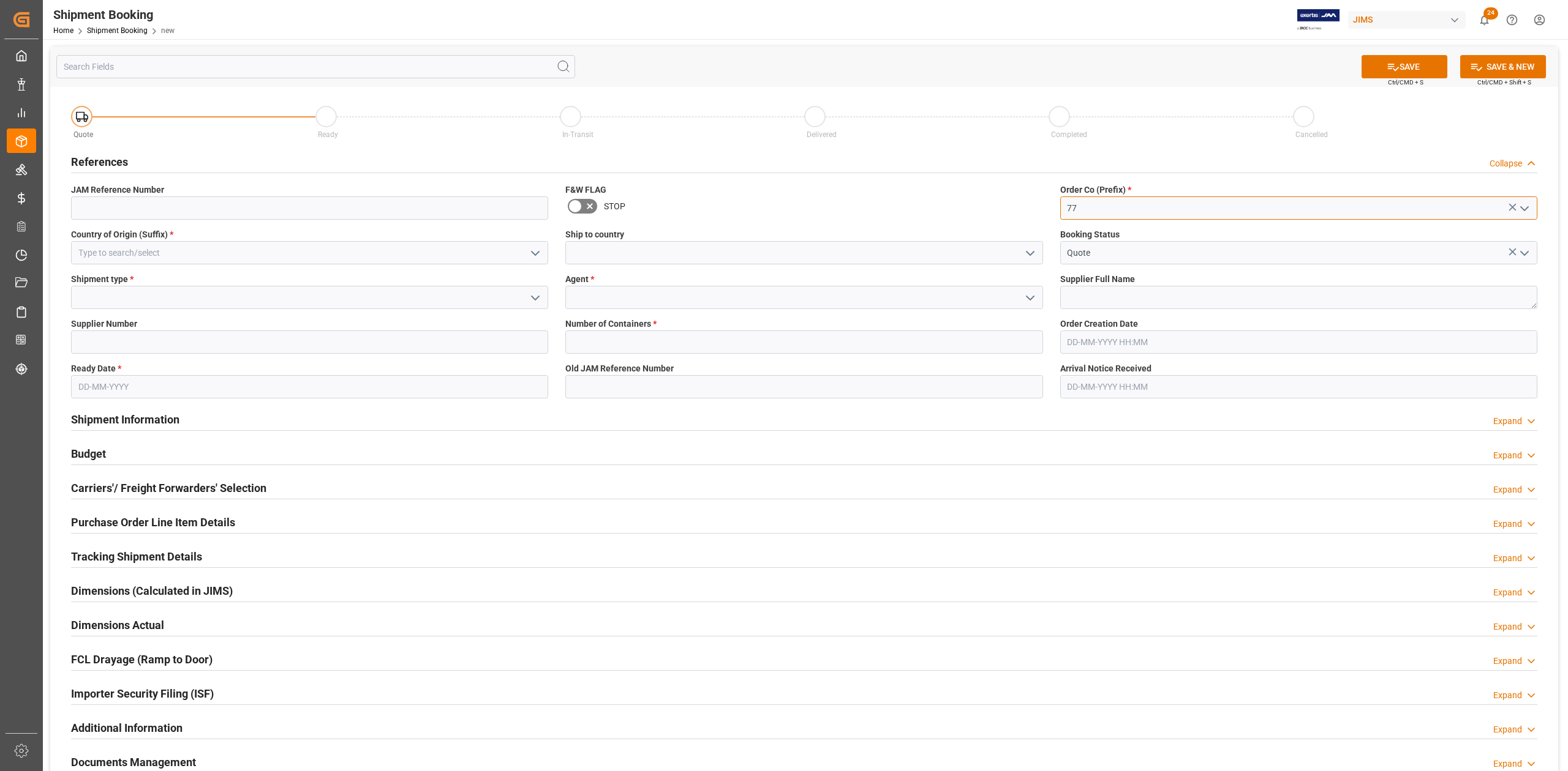
type input "77"
click at [142, 249] on input at bounding box center [309, 252] width 477 height 23
click at [160, 277] on div "JP" at bounding box center [309, 280] width 476 height 27
type input "JP"
click at [601, 255] on input at bounding box center [803, 252] width 477 height 23
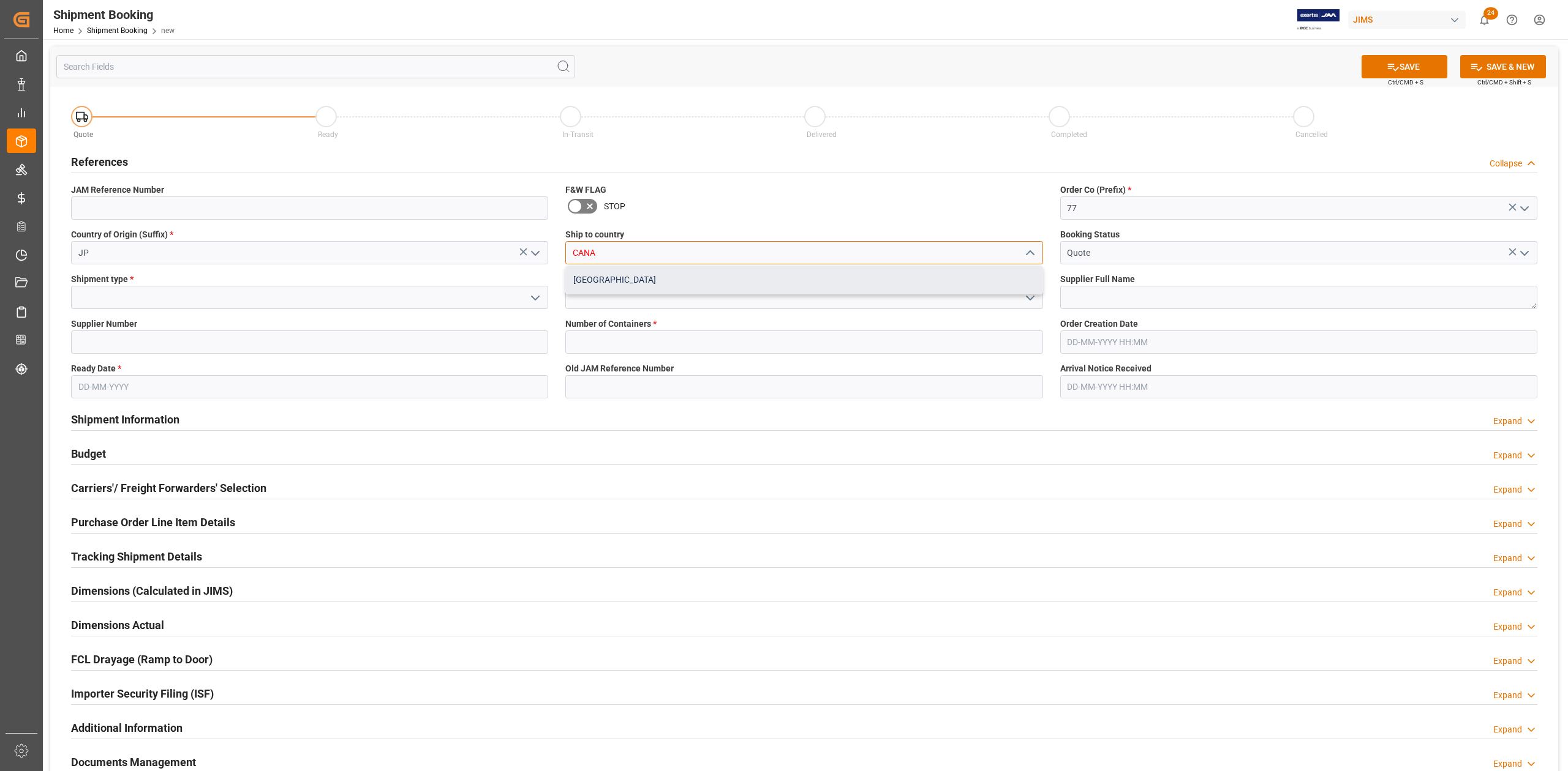
click at [599, 277] on div "[GEOGRAPHIC_DATA]" at bounding box center [803, 280] width 476 height 27
type input "[GEOGRAPHIC_DATA]"
click at [83, 297] on input at bounding box center [309, 297] width 477 height 23
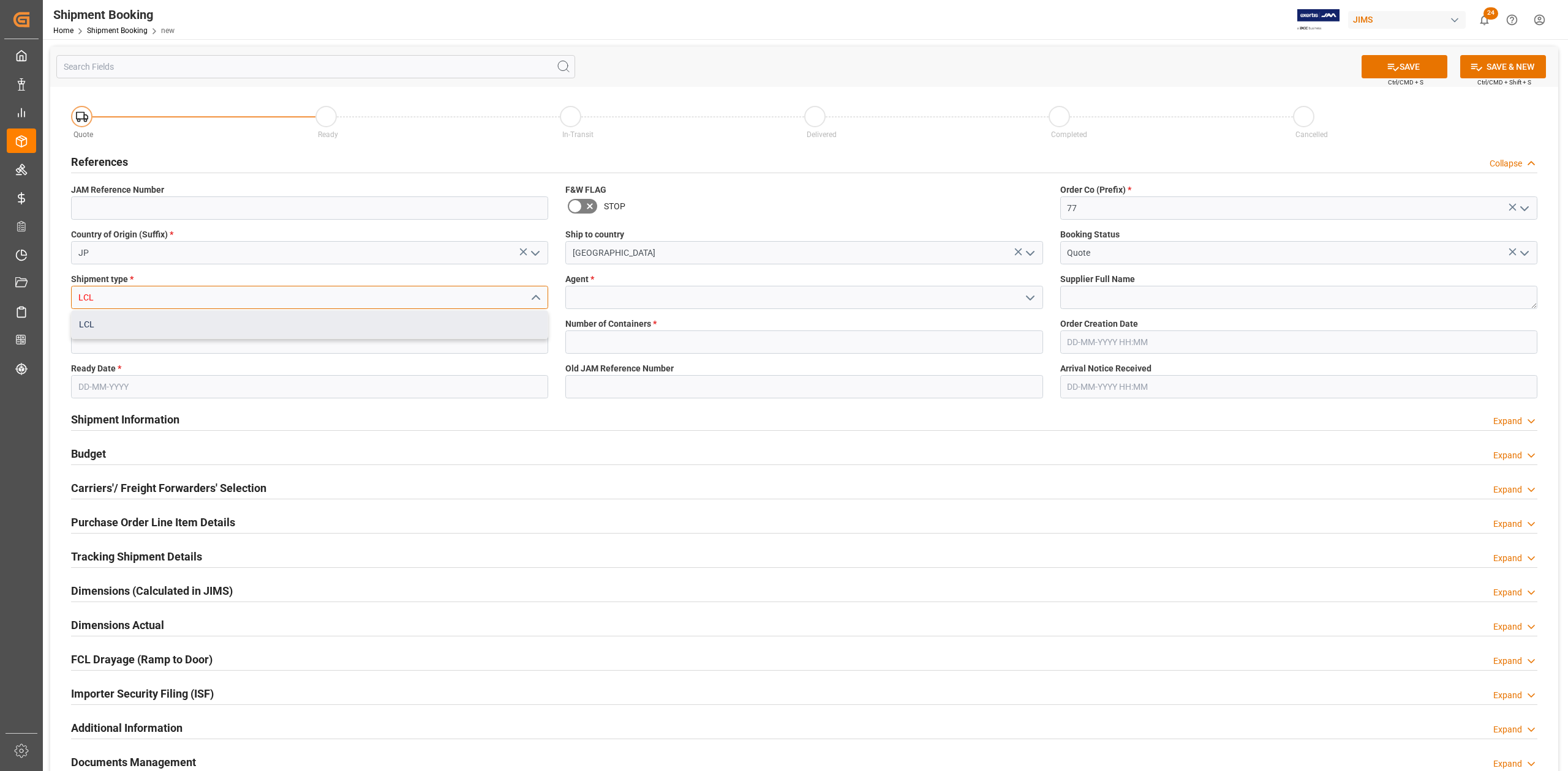
click at [110, 326] on div "LCL" at bounding box center [309, 325] width 476 height 27
type input "LCL"
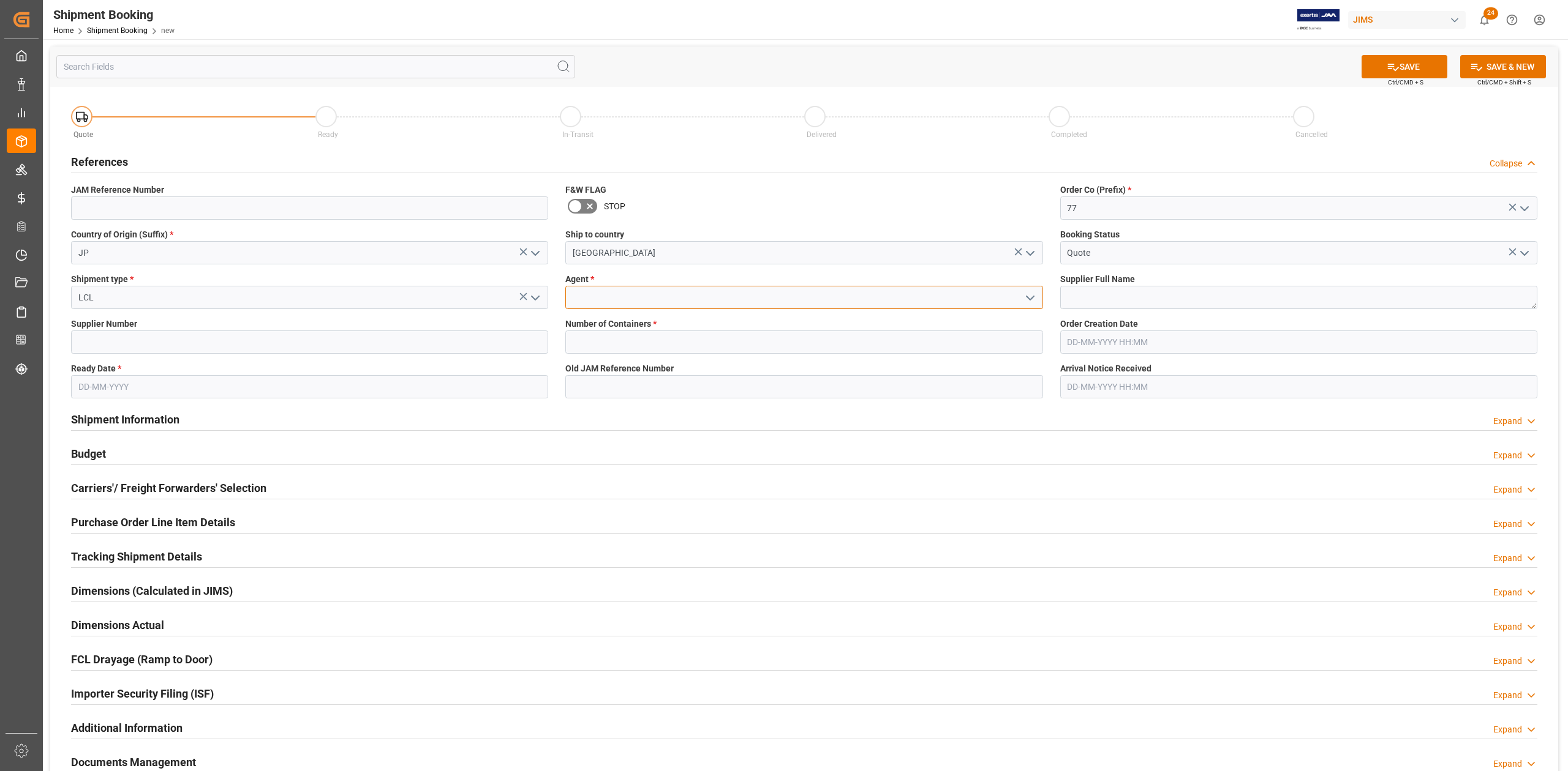
click at [728, 301] on input at bounding box center [803, 297] width 477 height 23
click at [711, 323] on div "[PERSON_NAME]" at bounding box center [803, 325] width 476 height 27
type input "[PERSON_NAME]"
click at [281, 342] on input at bounding box center [309, 342] width 477 height 23
paste input "1199"
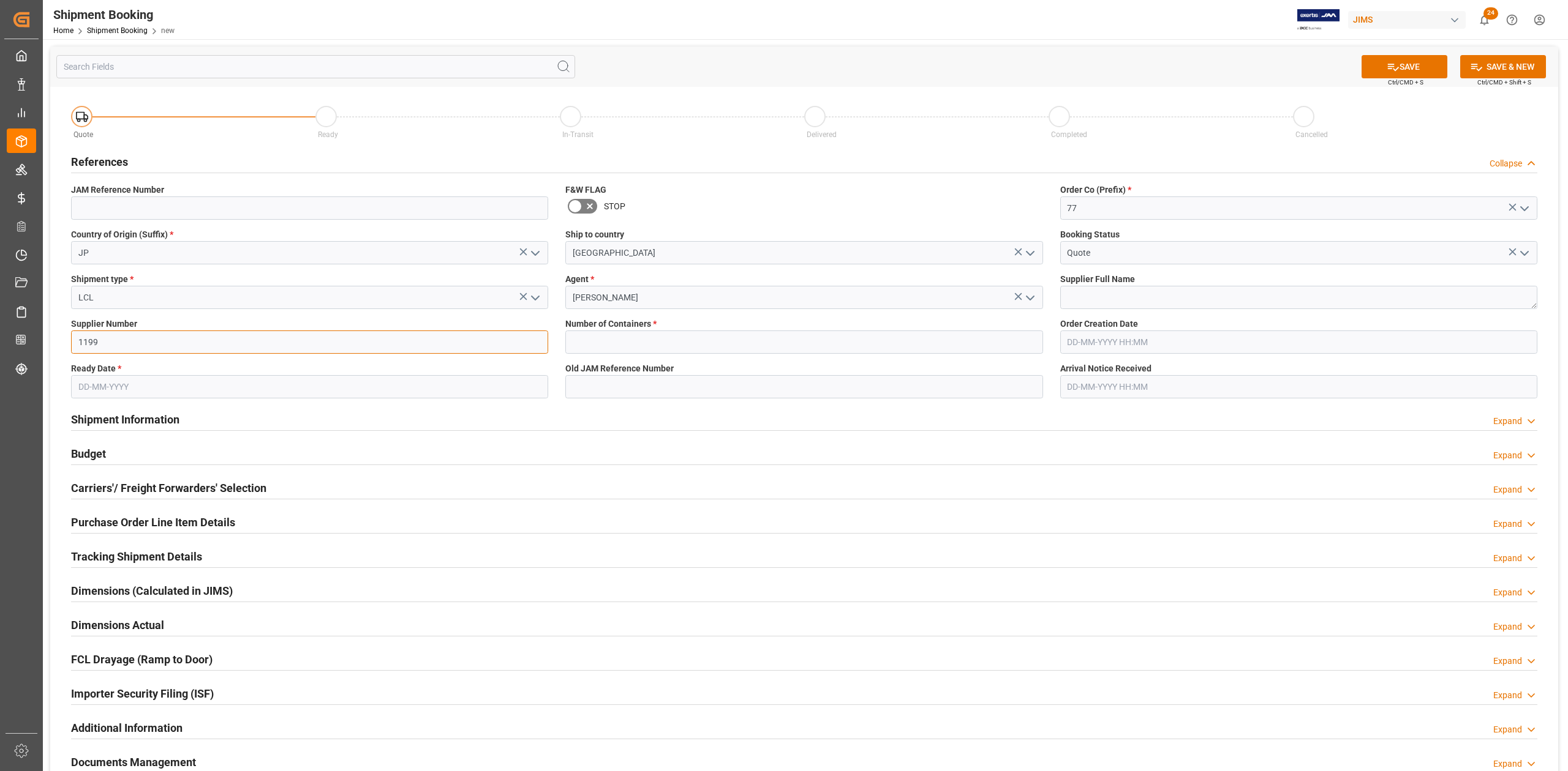
type input "1199"
click at [1122, 292] on textarea at bounding box center [1299, 297] width 477 height 23
paste textarea "Korg USA Inc. (Korg YEN)"
type textarea "Korg USA Inc. (Korg YEN)"
click at [1002, 341] on input "text" at bounding box center [803, 342] width 477 height 23
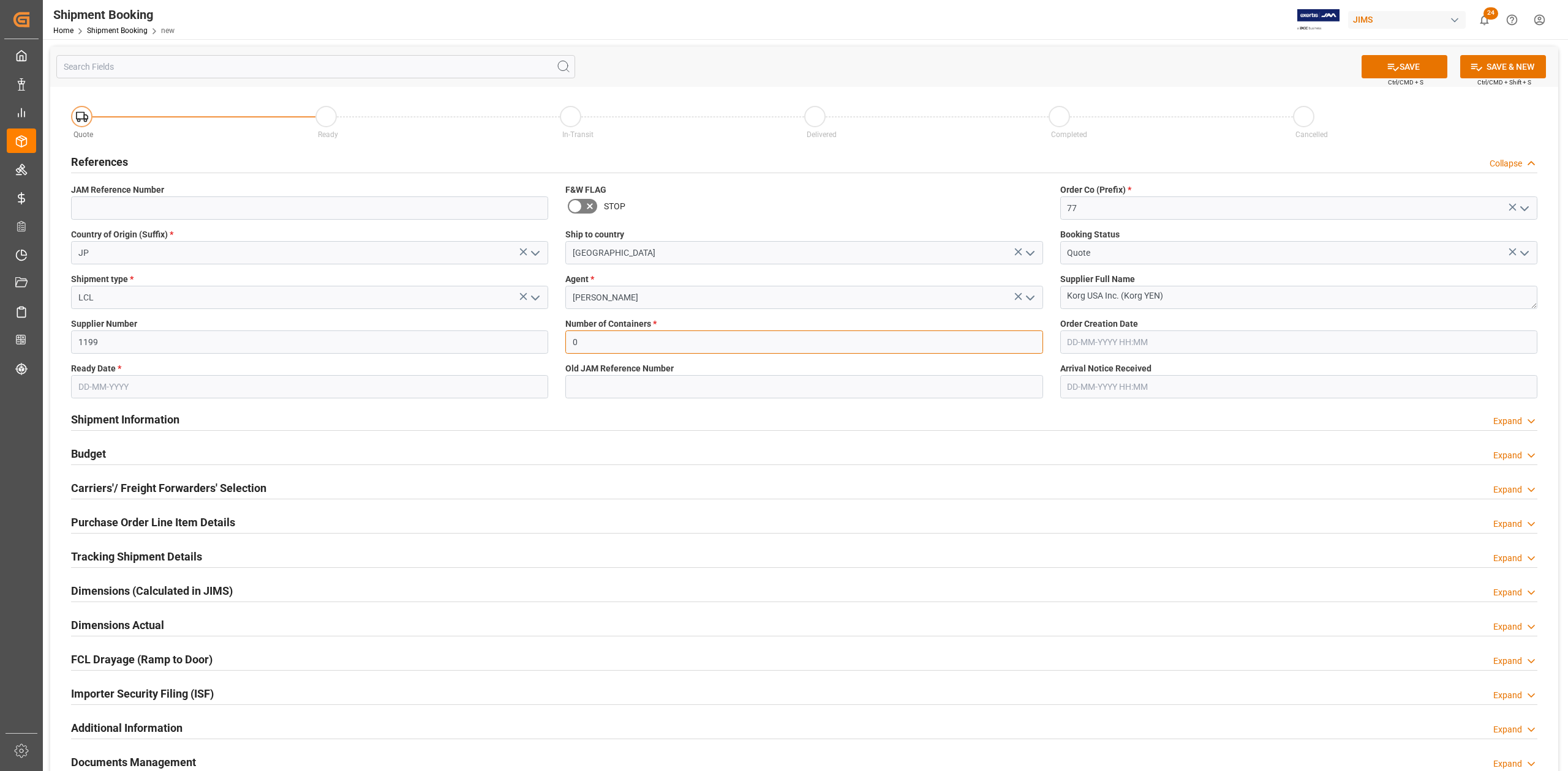
type input "0"
click at [1122, 346] on input "text" at bounding box center [1299, 342] width 477 height 23
click at [96, 382] on input "text" at bounding box center [309, 386] width 477 height 23
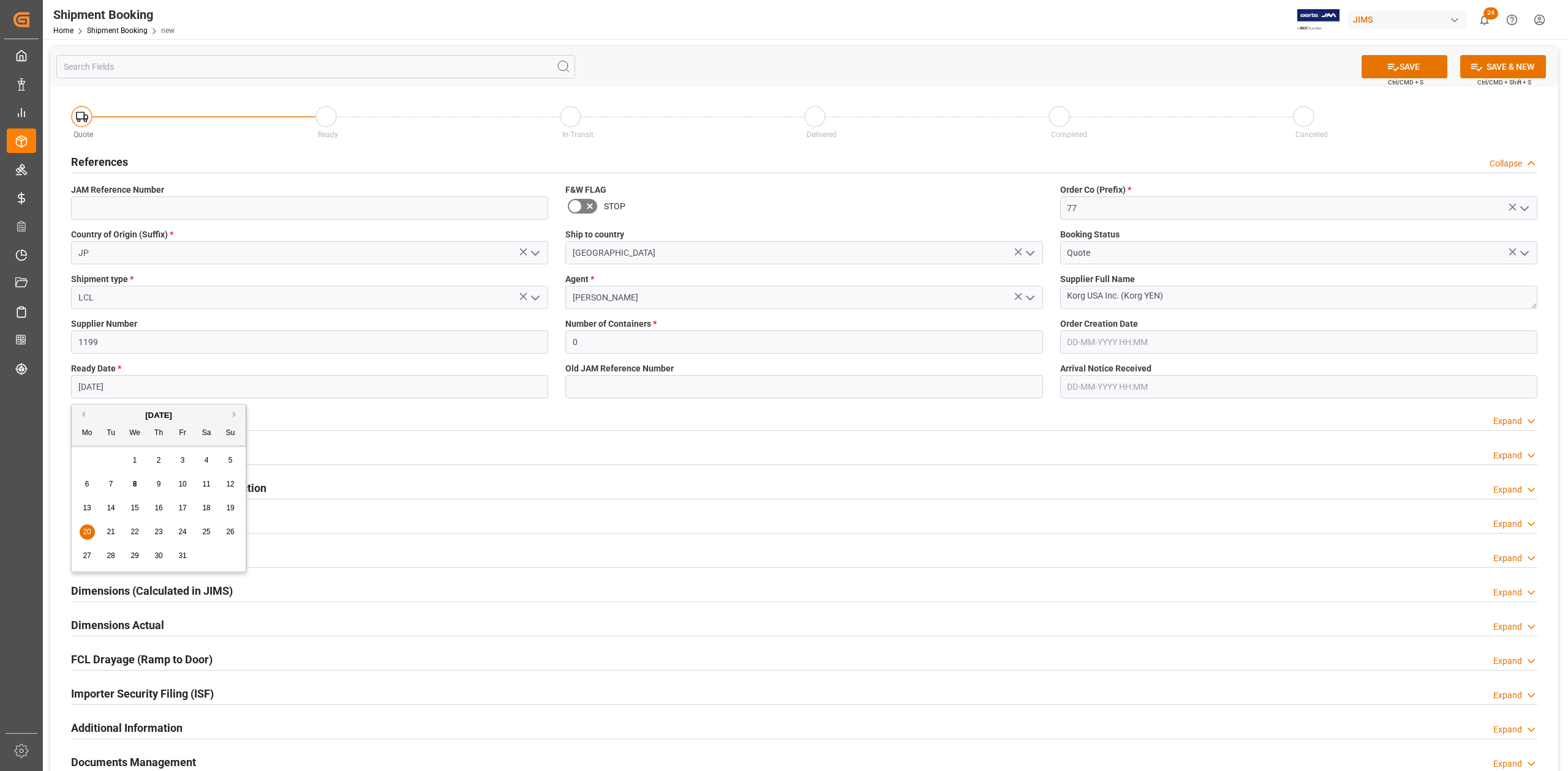
click at [84, 529] on span "20" at bounding box center [86, 532] width 8 height 9
type input "[DATE]"
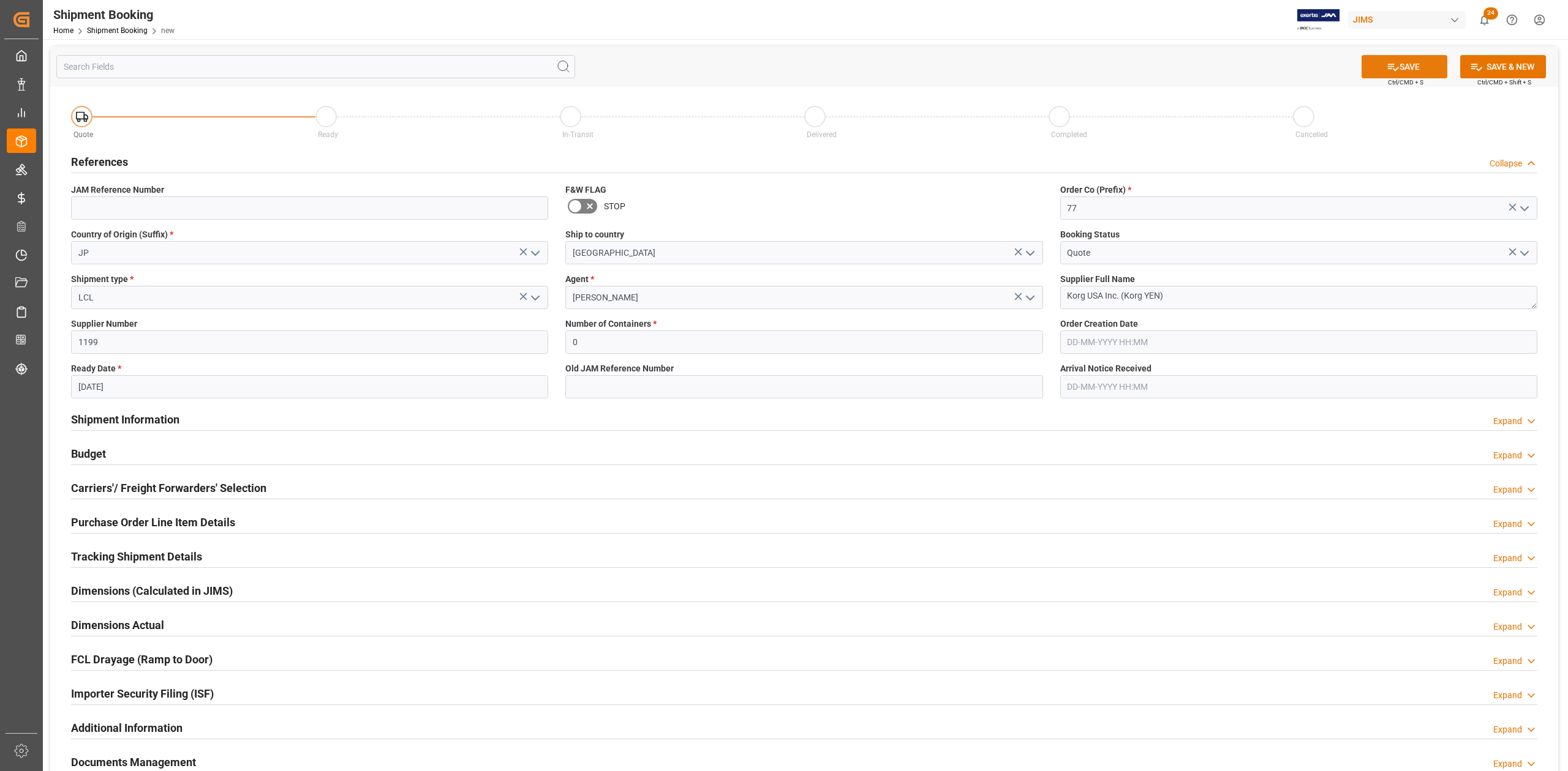
click at [1411, 67] on button "SAVE" at bounding box center [1404, 66] width 86 height 23
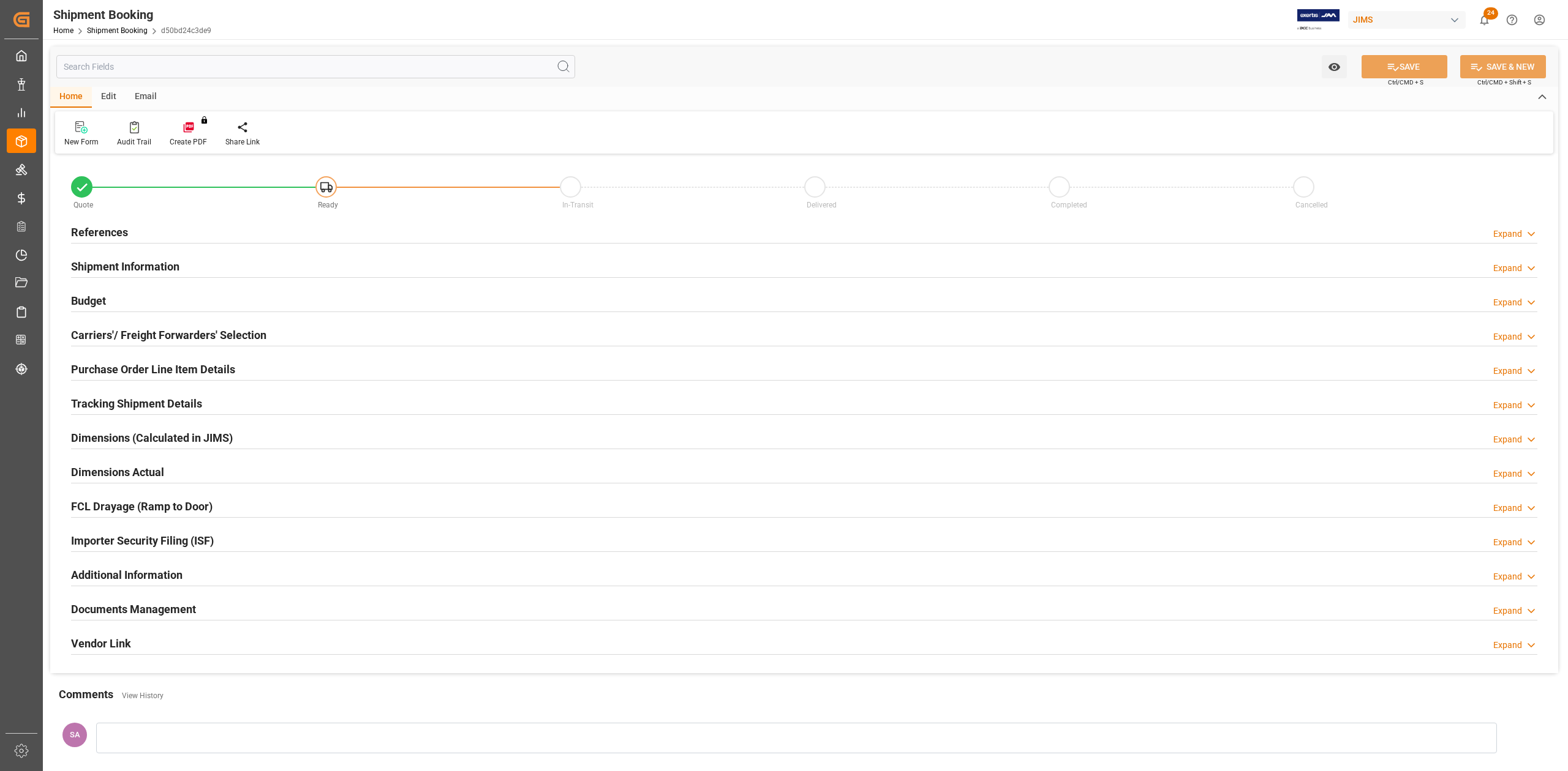
type input "0"
type input "[DATE]"
click at [97, 234] on h2 "References" at bounding box center [99, 232] width 57 height 16
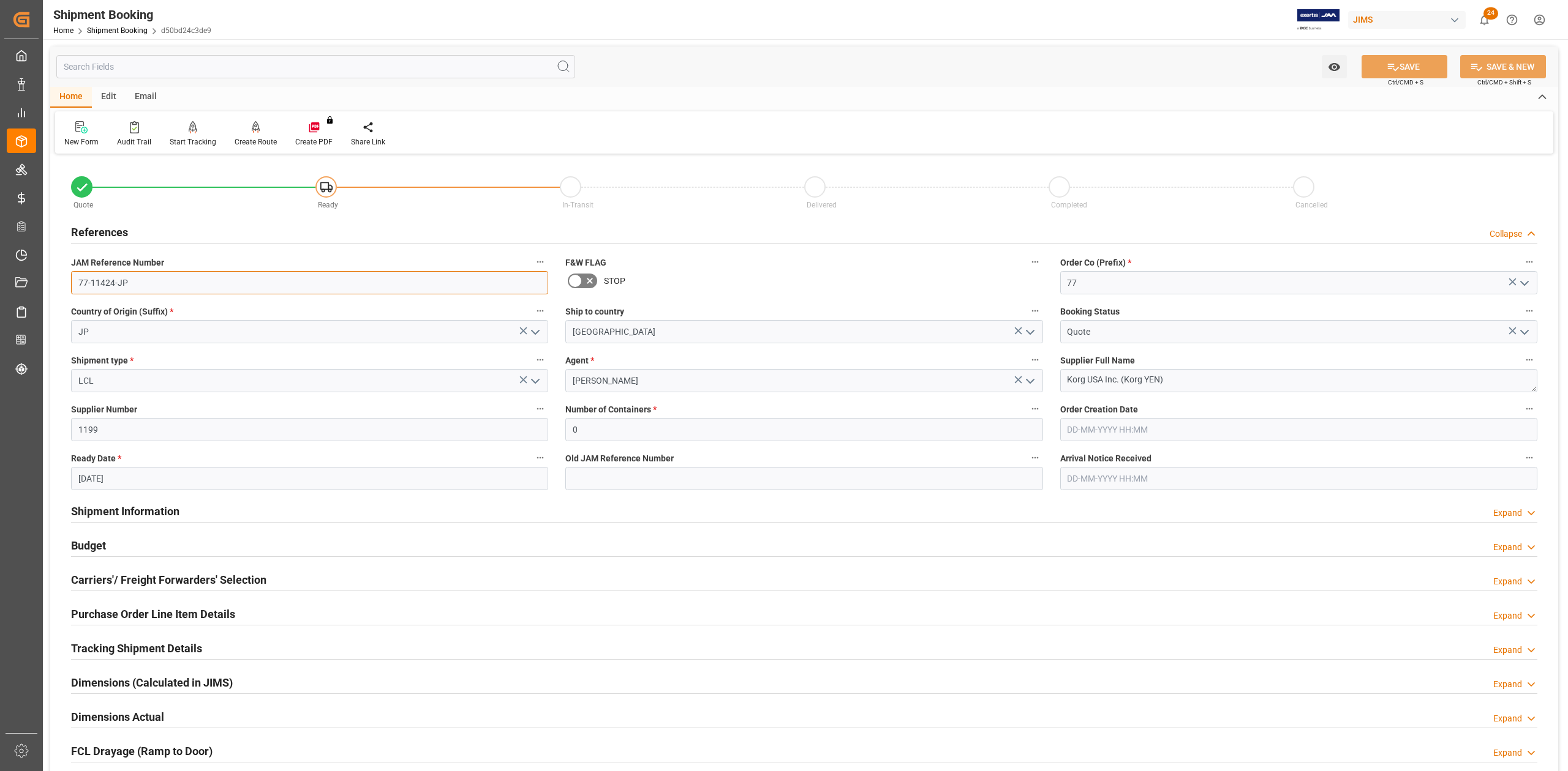
click at [153, 277] on input "77-11424-JP" at bounding box center [309, 282] width 477 height 23
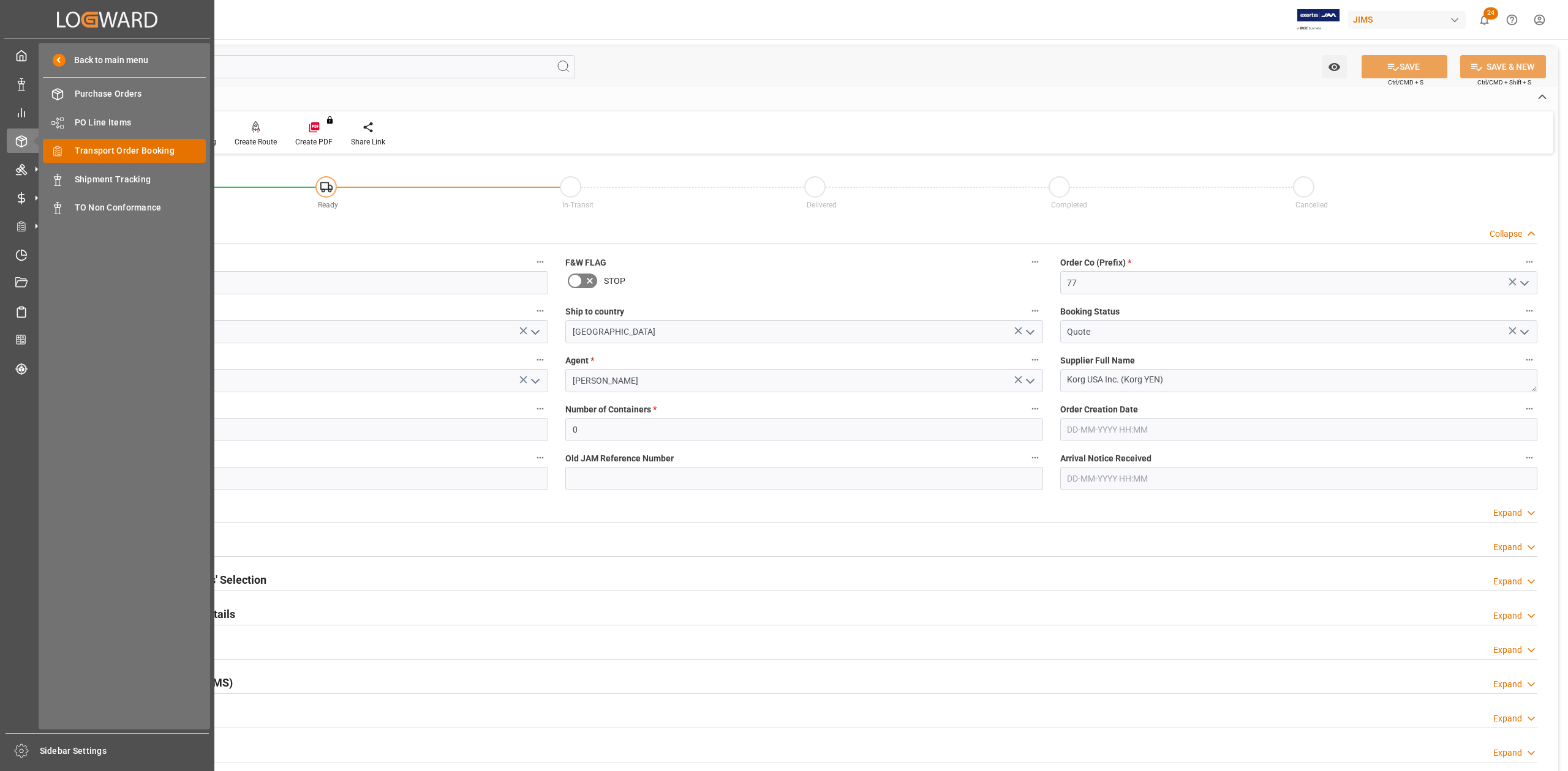
click at [120, 146] on span "Transport Order Booking" at bounding box center [140, 151] width 132 height 13
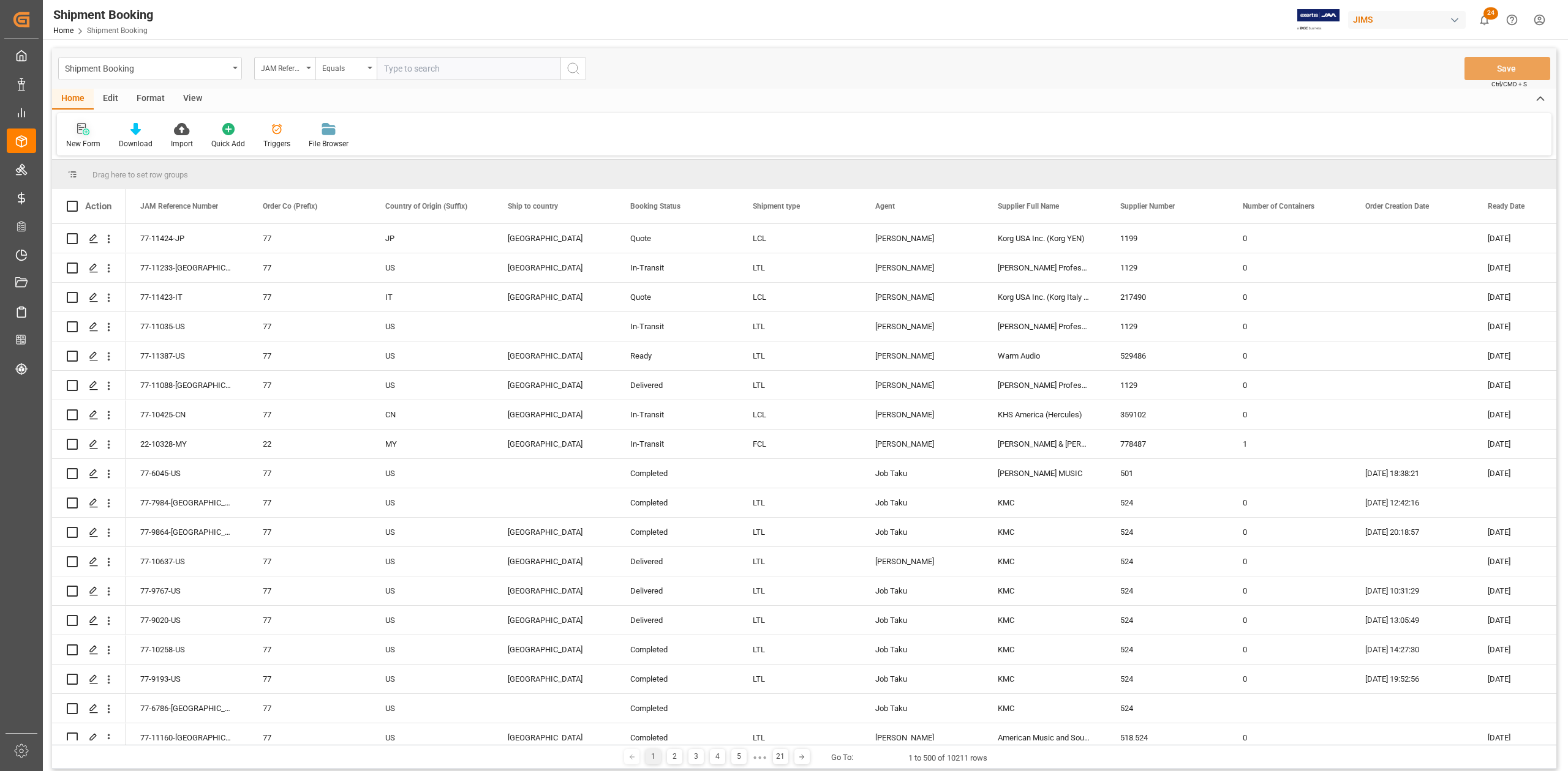
click at [89, 140] on div "New Form" at bounding box center [83, 144] width 34 height 11
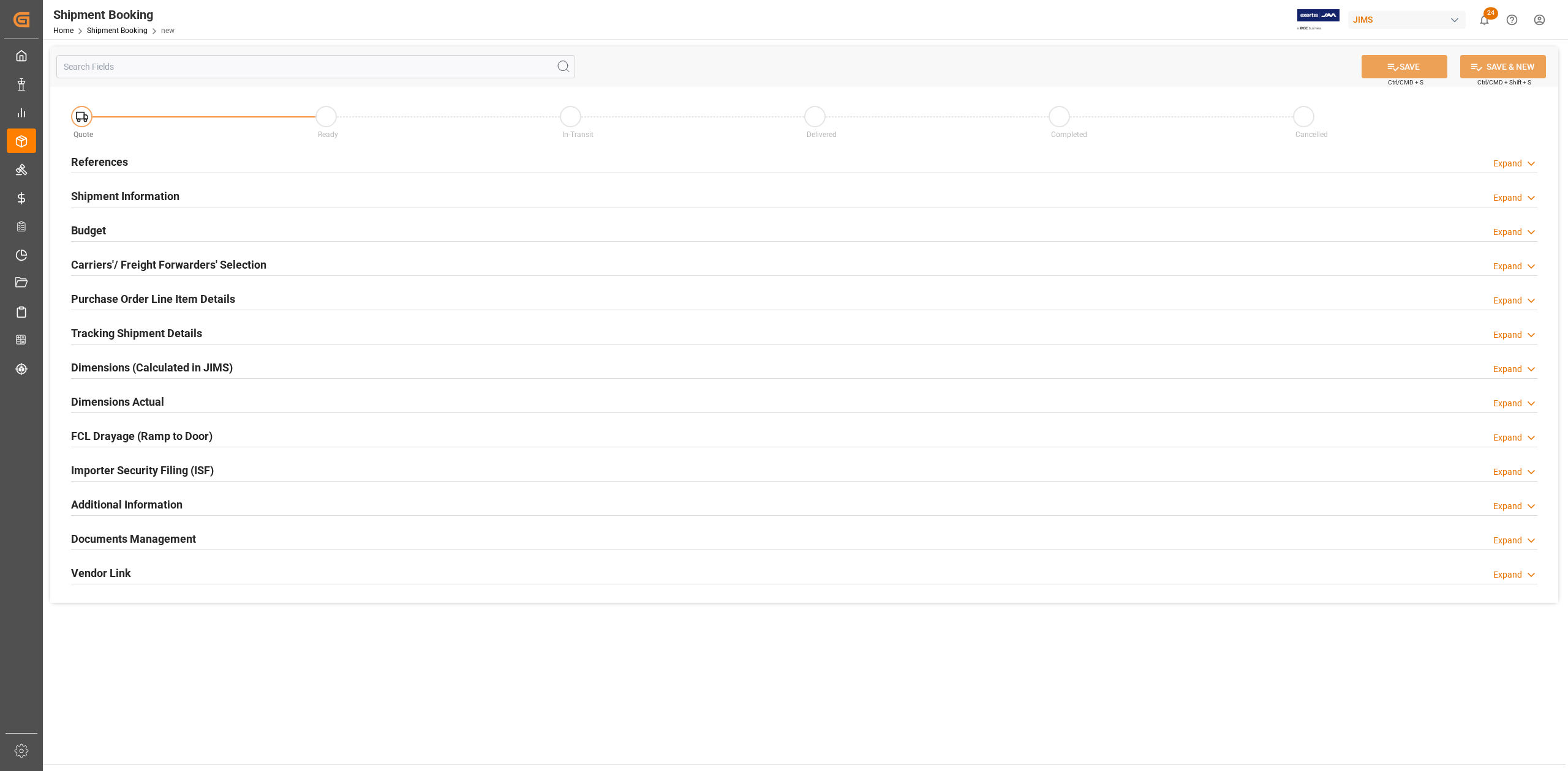
click at [99, 162] on h2 "References" at bounding box center [99, 162] width 57 height 16
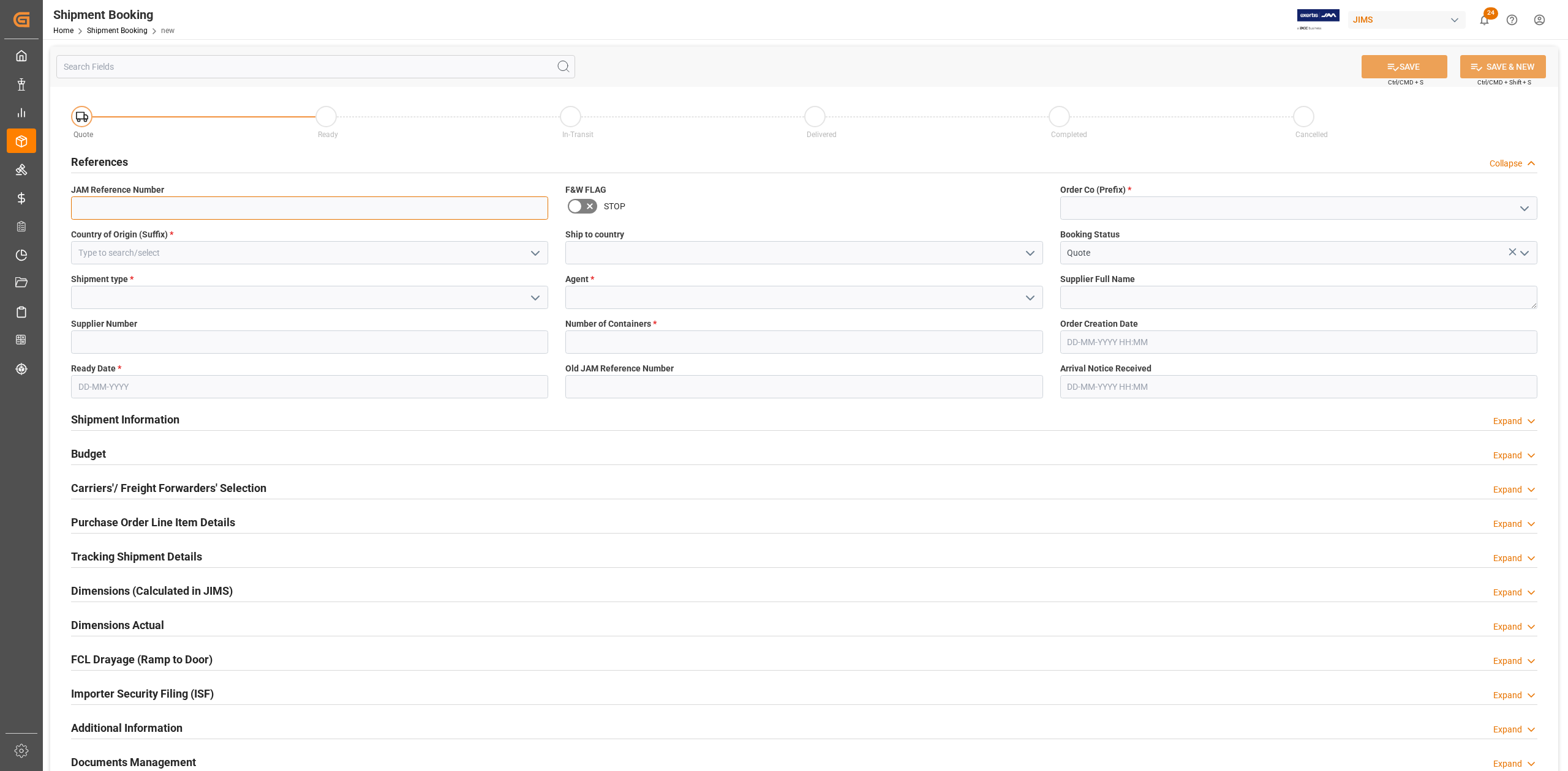
click at [161, 209] on input at bounding box center [309, 207] width 477 height 23
type input "7"
click at [1157, 204] on input at bounding box center [1299, 207] width 477 height 23
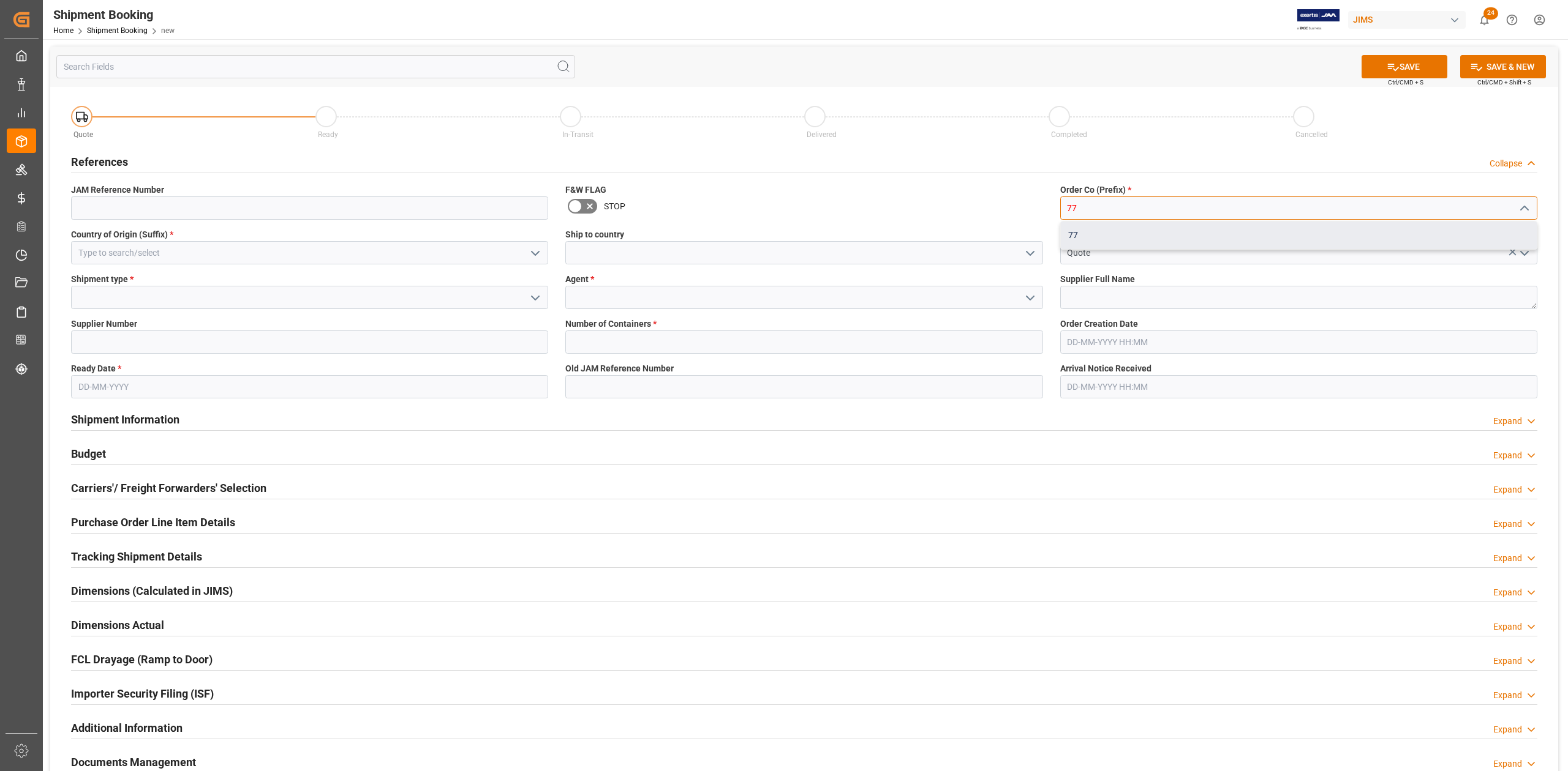
click at [1122, 227] on div "77" at bounding box center [1298, 236] width 476 height 27
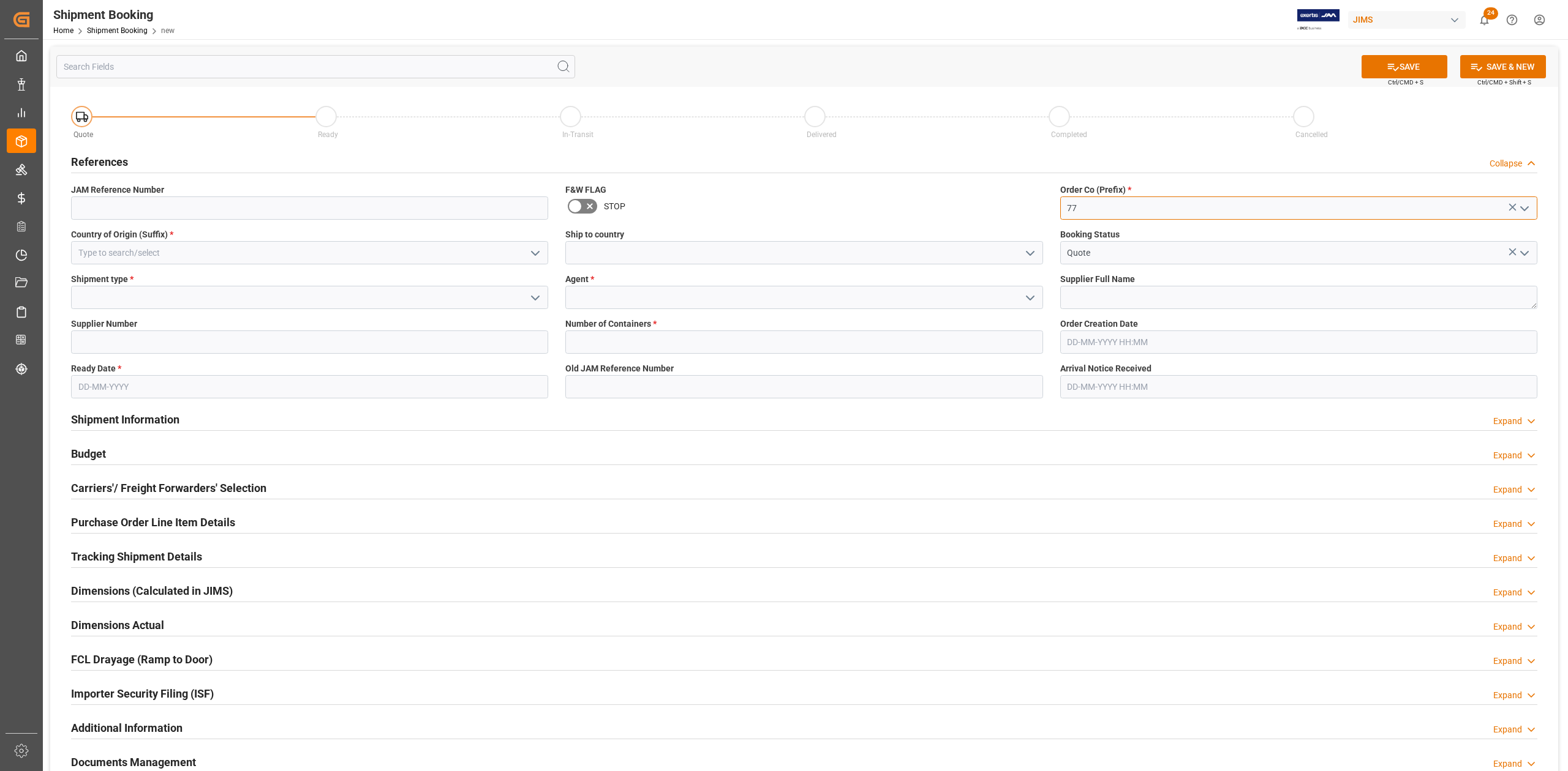
type input "77"
click at [275, 258] on input at bounding box center [309, 252] width 477 height 23
click at [278, 280] on div "VN" at bounding box center [309, 280] width 476 height 27
type input "VN"
click at [798, 253] on input at bounding box center [803, 252] width 477 height 23
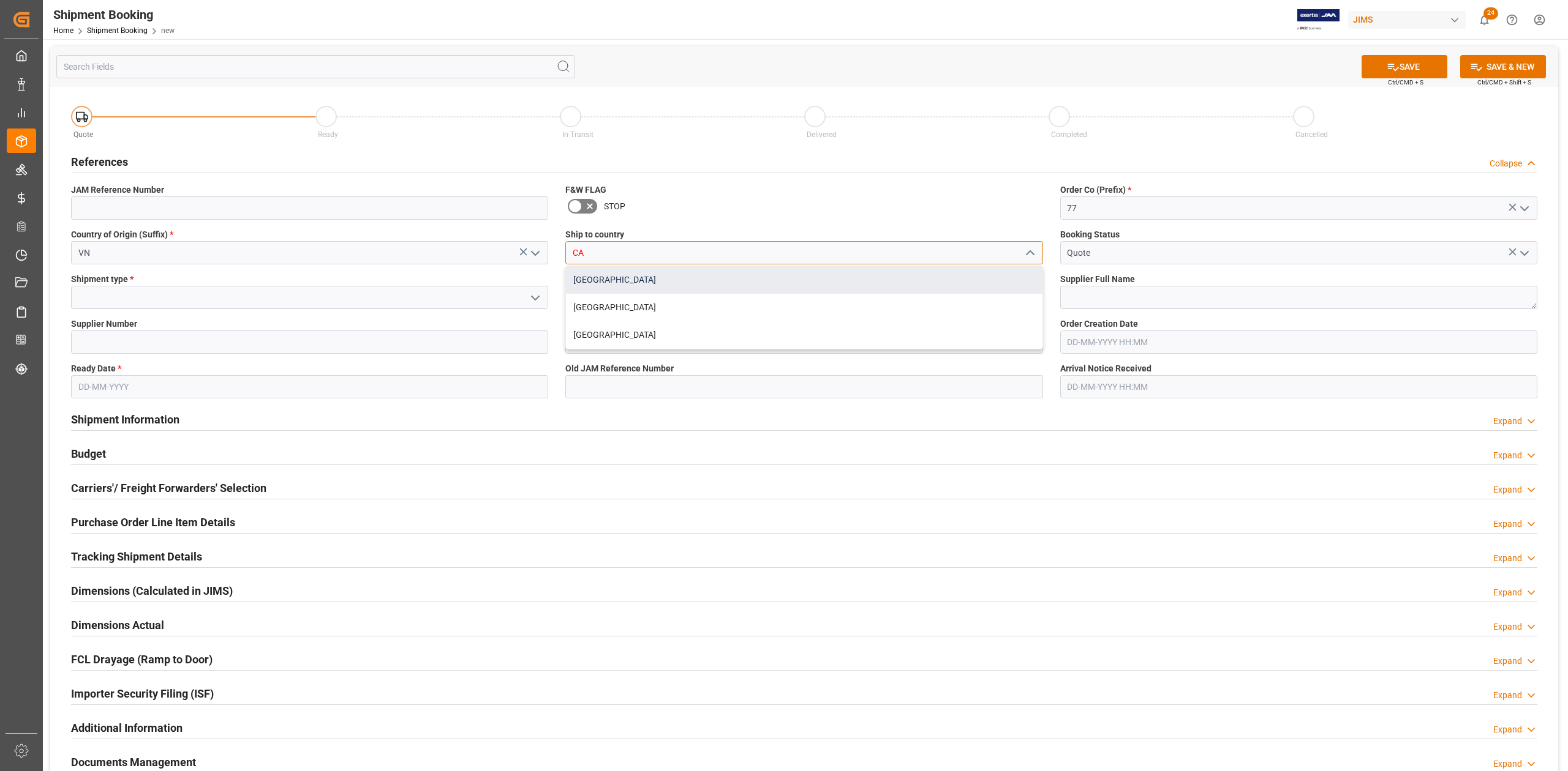
click at [746, 277] on div "[GEOGRAPHIC_DATA]" at bounding box center [803, 280] width 476 height 27
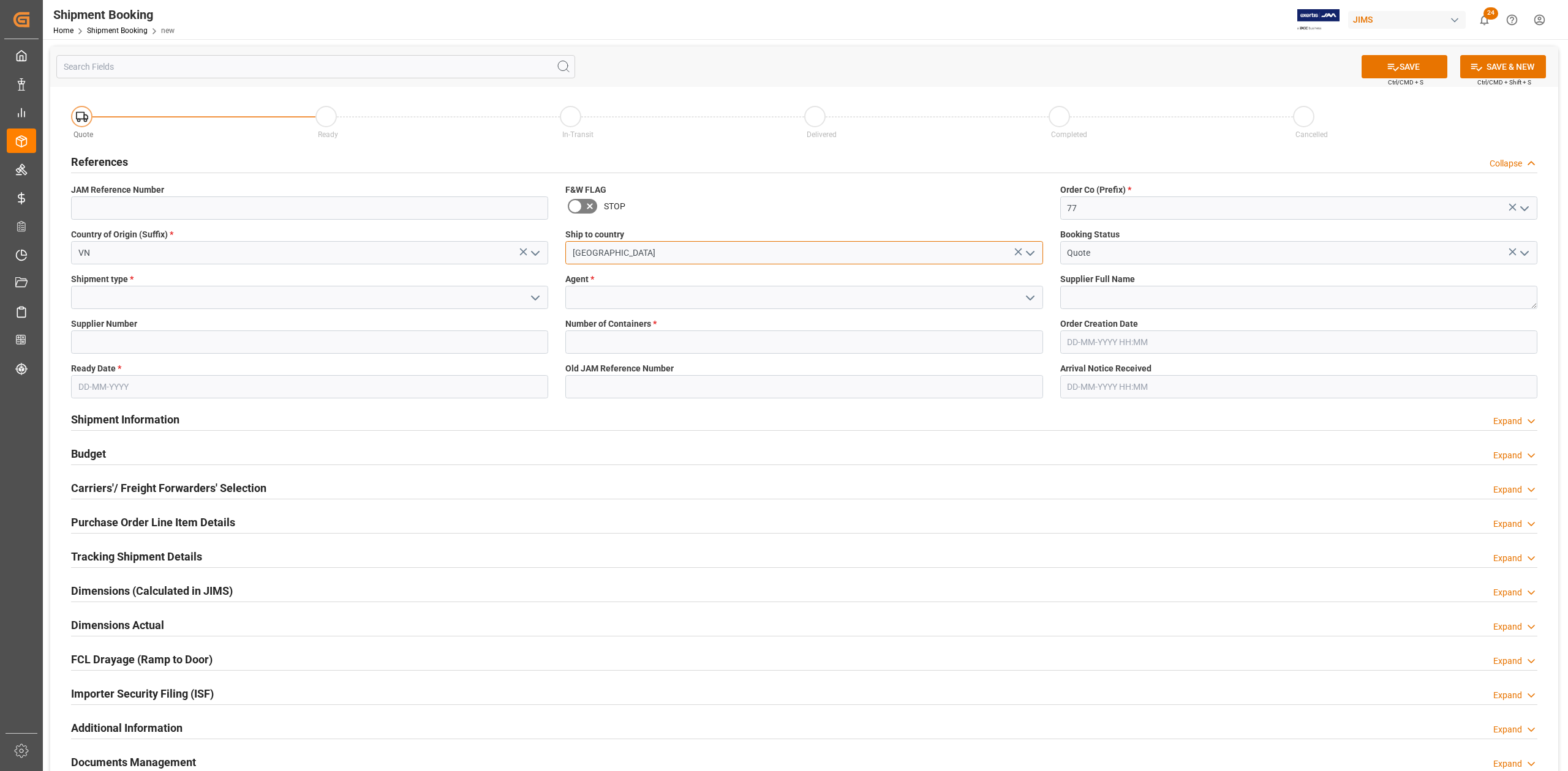
type input "[GEOGRAPHIC_DATA]"
click at [121, 304] on input at bounding box center [309, 297] width 477 height 23
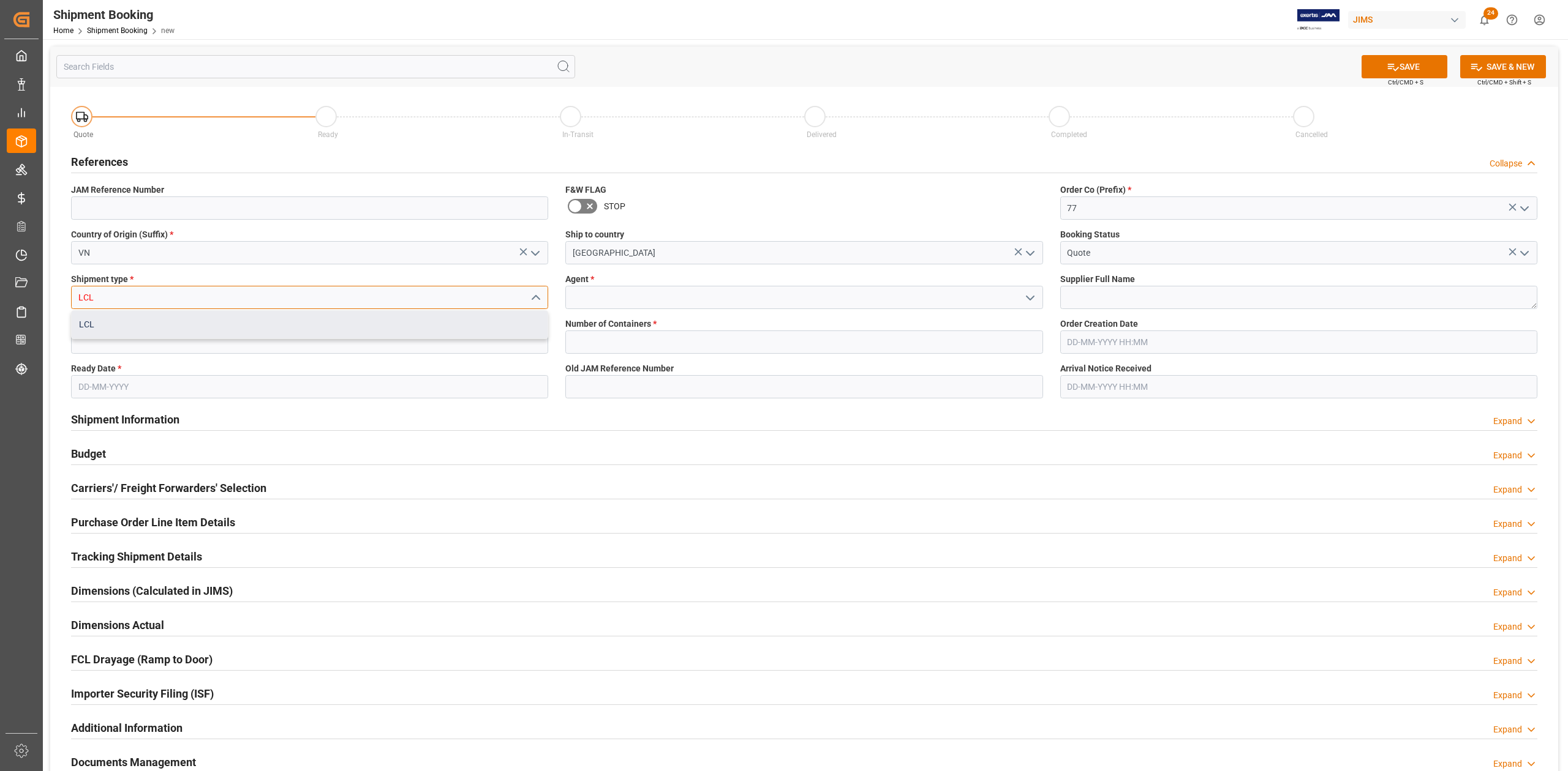
click at [113, 318] on div "LCL" at bounding box center [309, 325] width 476 height 27
type input "LCL"
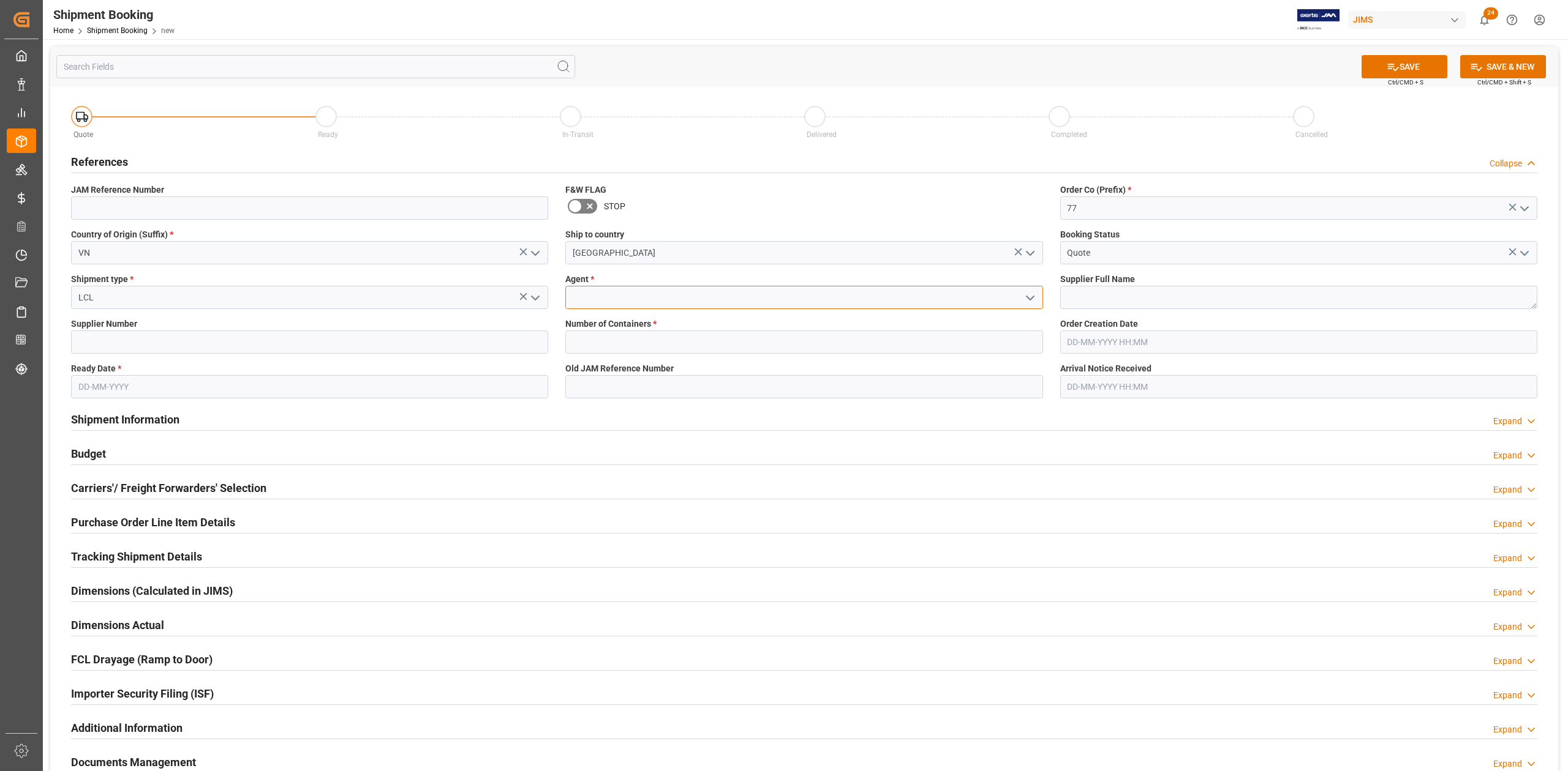
click at [600, 302] on input at bounding box center [803, 297] width 477 height 23
click at [628, 324] on div "[PERSON_NAME]" at bounding box center [803, 325] width 476 height 27
type input "[PERSON_NAME]"
click at [1143, 294] on textarea at bounding box center [1299, 297] width 477 height 23
paste textarea "Korg Inc. (Korg Vietnam)"
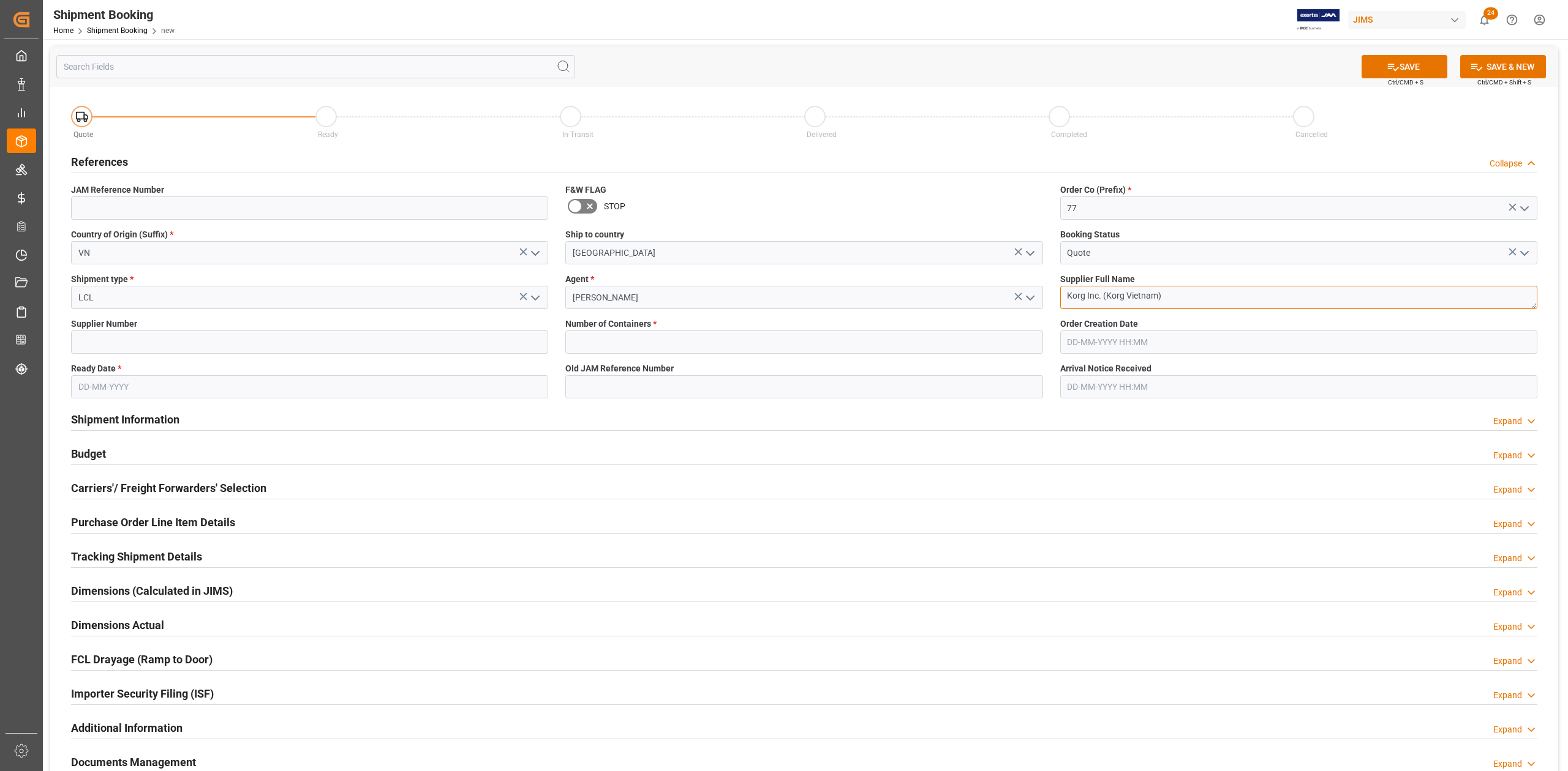
type textarea "Korg Inc. (Korg Vietnam)"
click at [229, 341] on input at bounding box center [309, 342] width 477 height 23
paste input "312999"
type input "312999"
click at [623, 341] on input "text" at bounding box center [803, 342] width 477 height 23
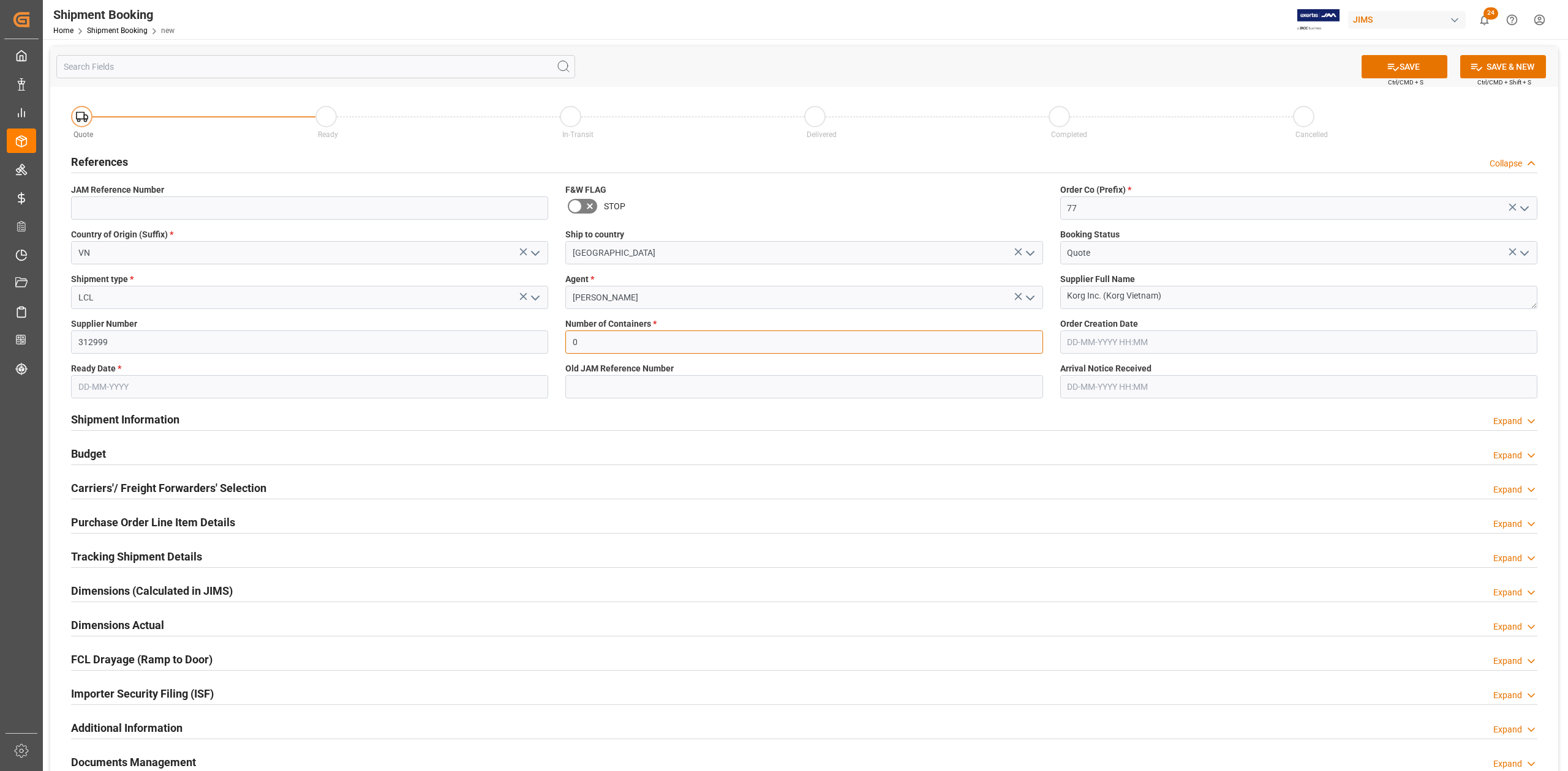
type input "0"
click at [260, 389] on input "text" at bounding box center [309, 386] width 477 height 23
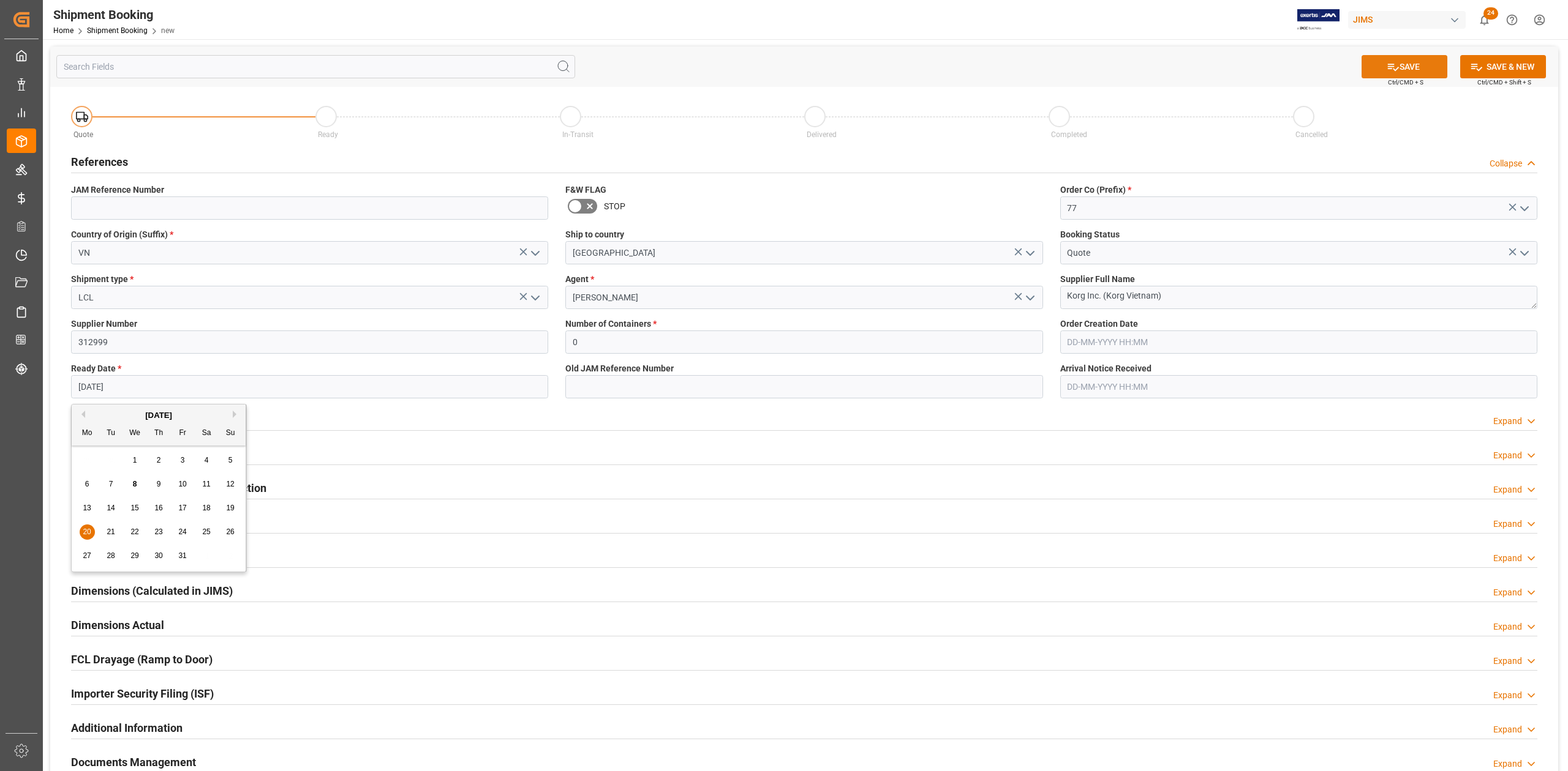
type input "[DATE]"
click at [1409, 65] on button "SAVE" at bounding box center [1404, 66] width 86 height 23
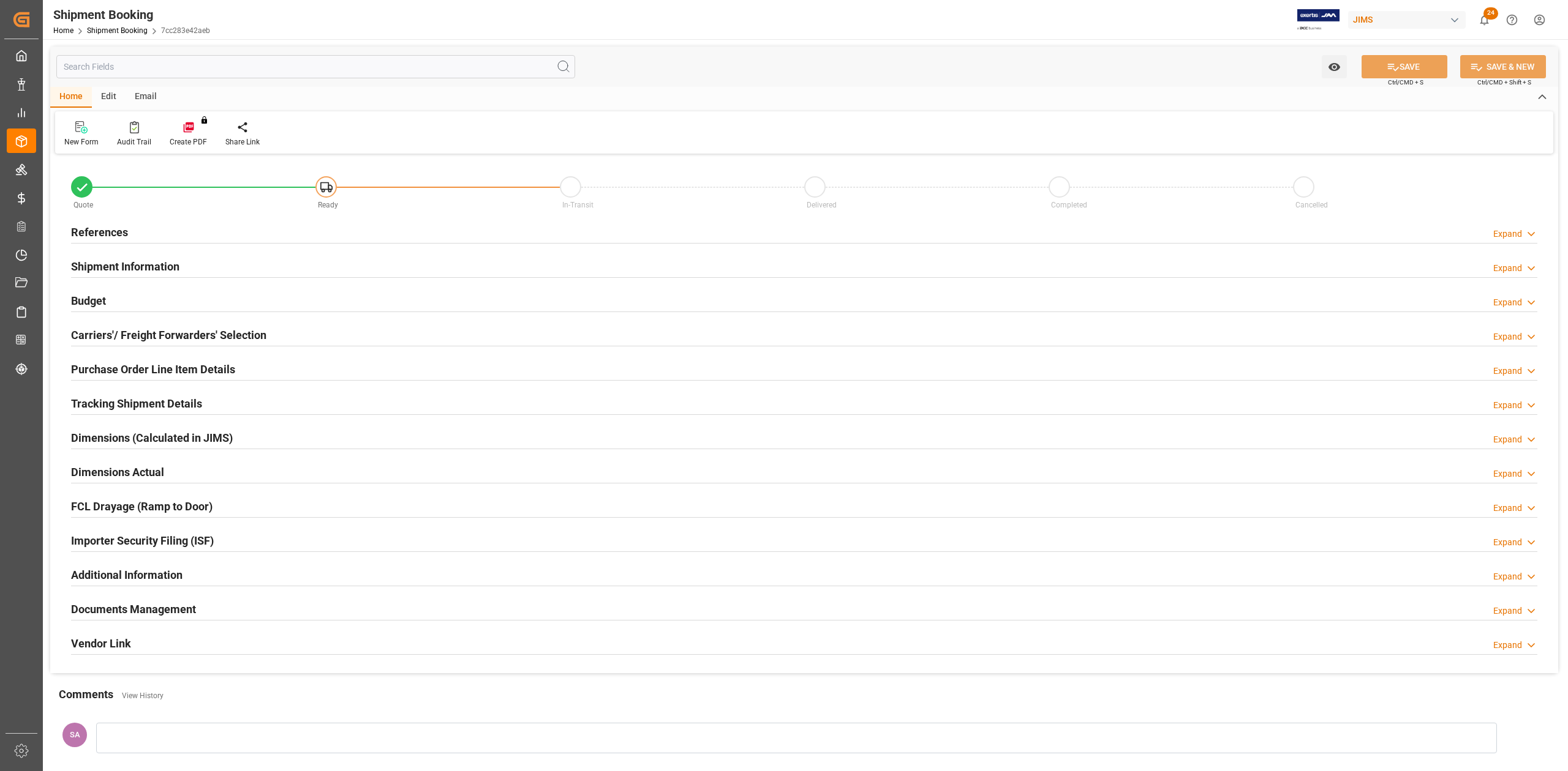
type input "0"
type input "[DATE]"
click at [98, 229] on h2 "References" at bounding box center [99, 232] width 57 height 16
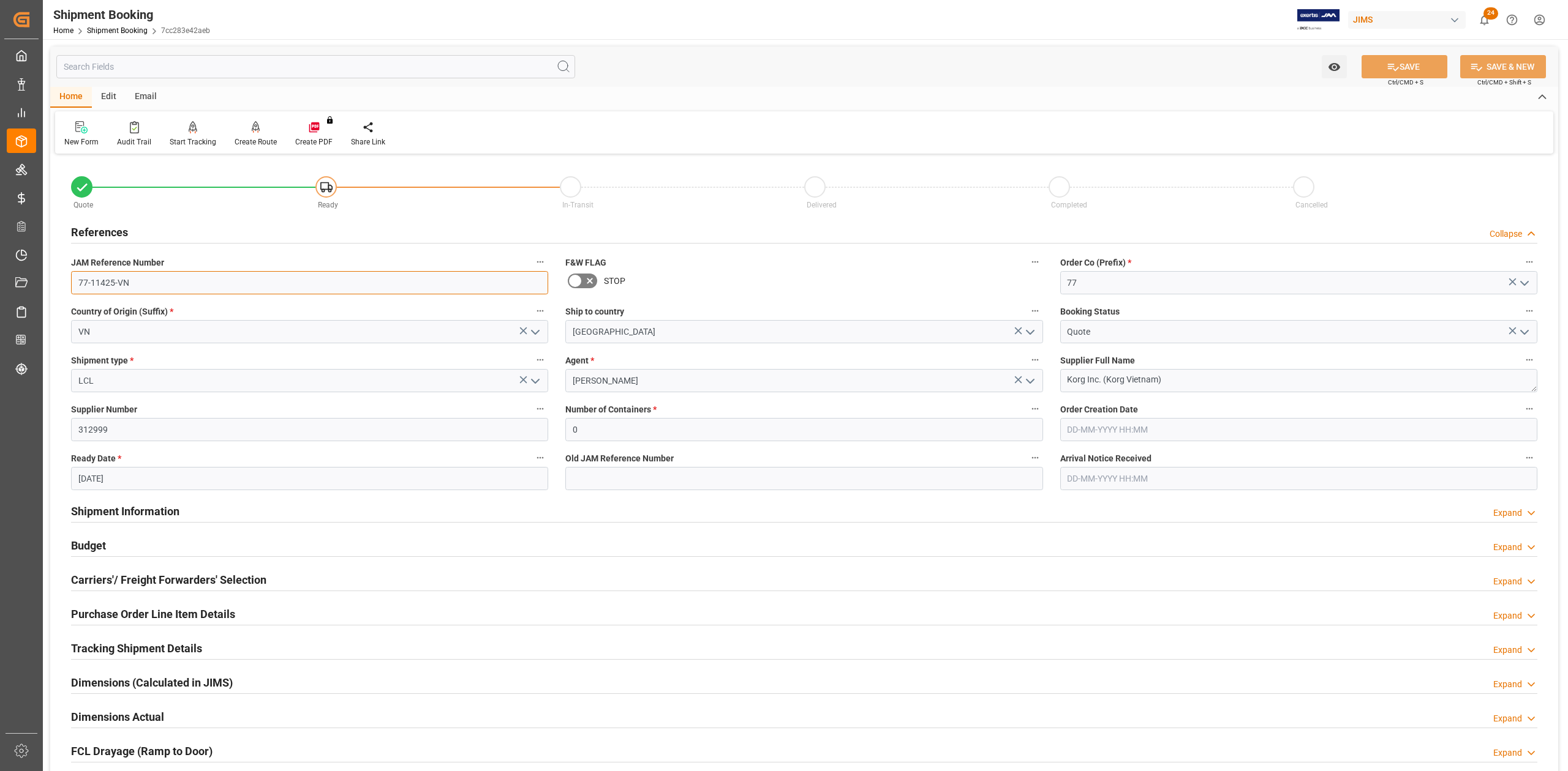
click at [164, 282] on input "77-11425-VN" at bounding box center [309, 282] width 477 height 23
